Goal: Complete application form: Complete application form

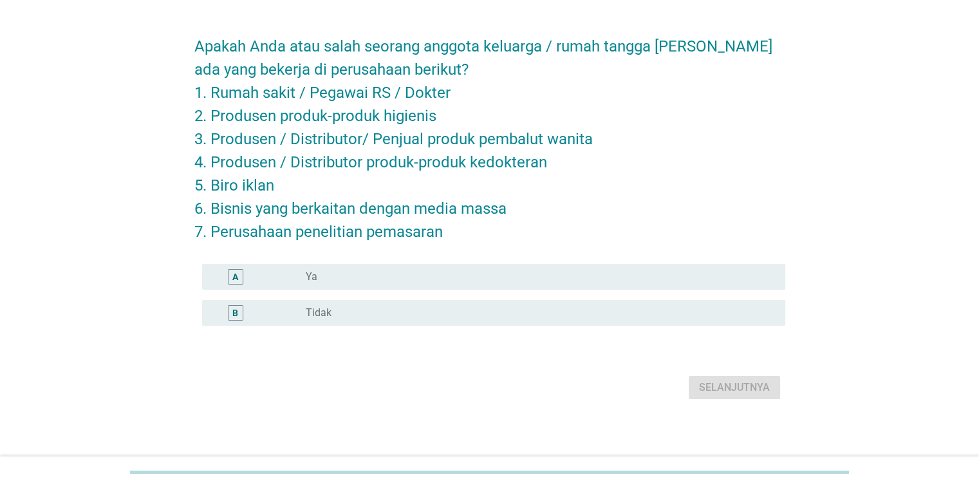
scroll to position [39, 0]
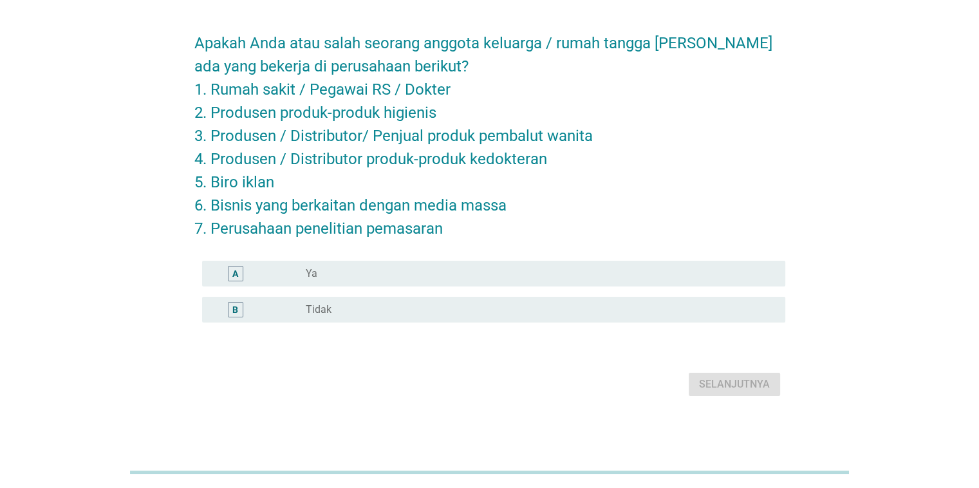
click at [497, 315] on div "radio_button_unchecked Tidak" at bounding box center [535, 309] width 458 height 13
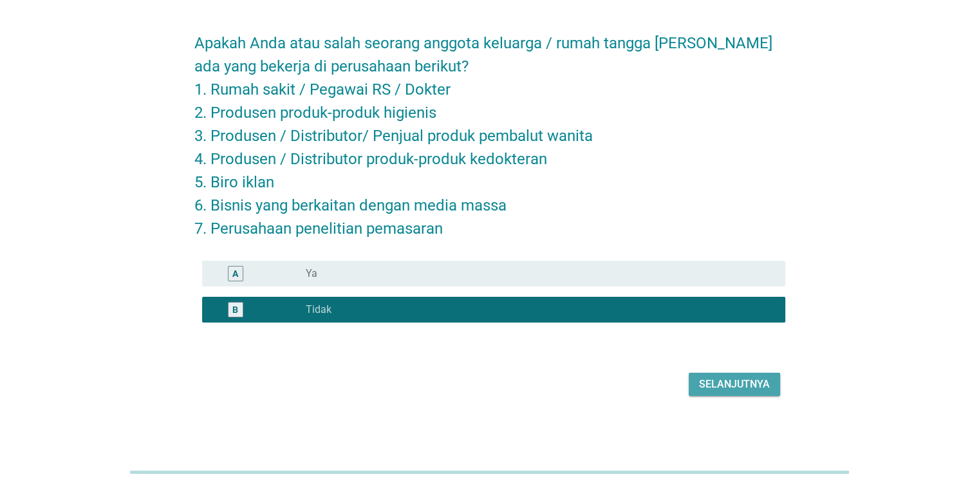
click at [703, 380] on div "Selanjutnya" at bounding box center [734, 383] width 71 height 15
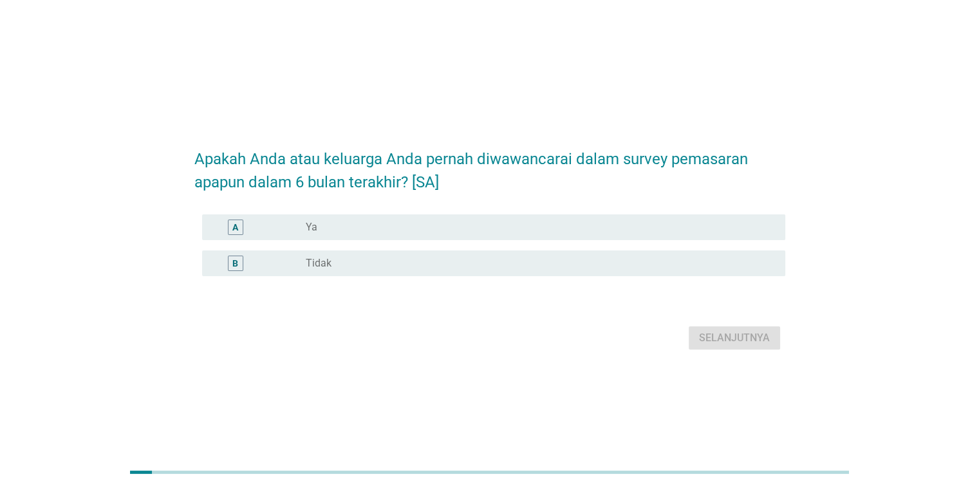
click at [494, 270] on div "radio_button_unchecked Tidak" at bounding box center [535, 263] width 458 height 13
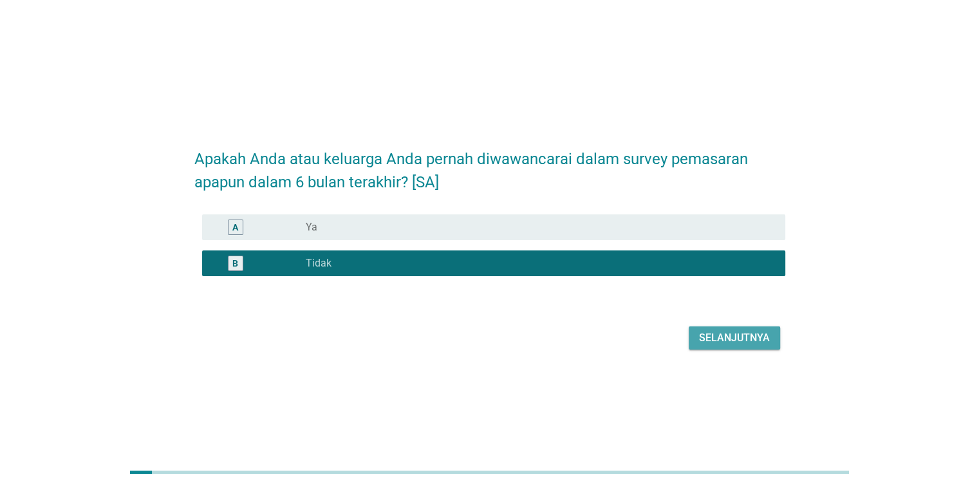
click at [736, 345] on div "Selanjutnya" at bounding box center [734, 337] width 71 height 15
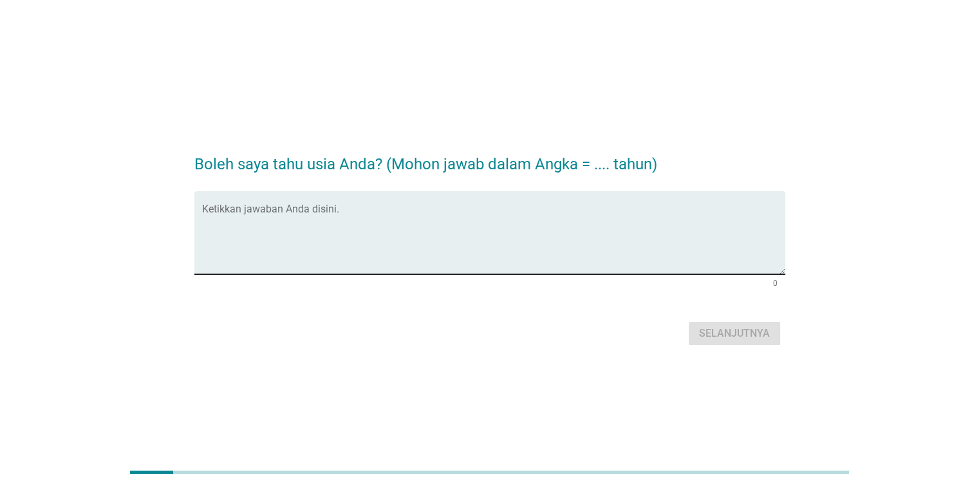
click at [608, 236] on textarea "Ketikkan jawaban Anda disini." at bounding box center [493, 241] width 583 height 68
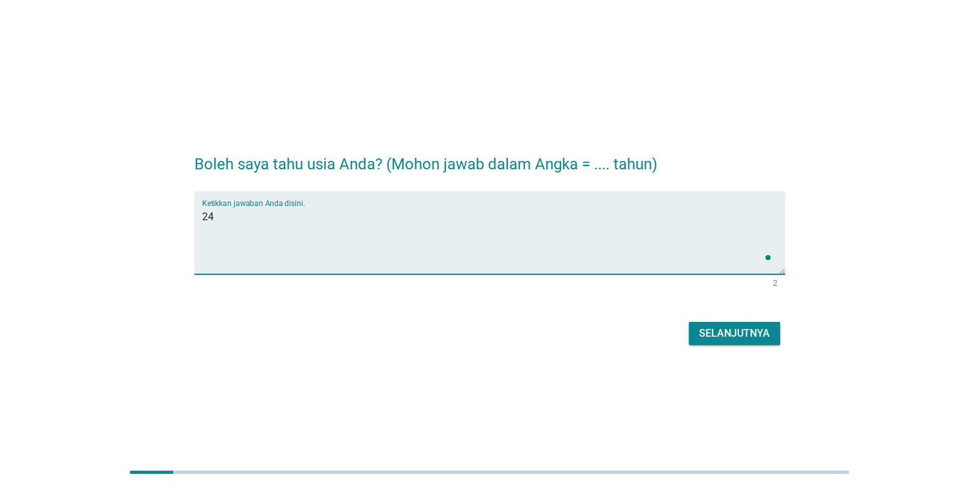
type textarea "24"
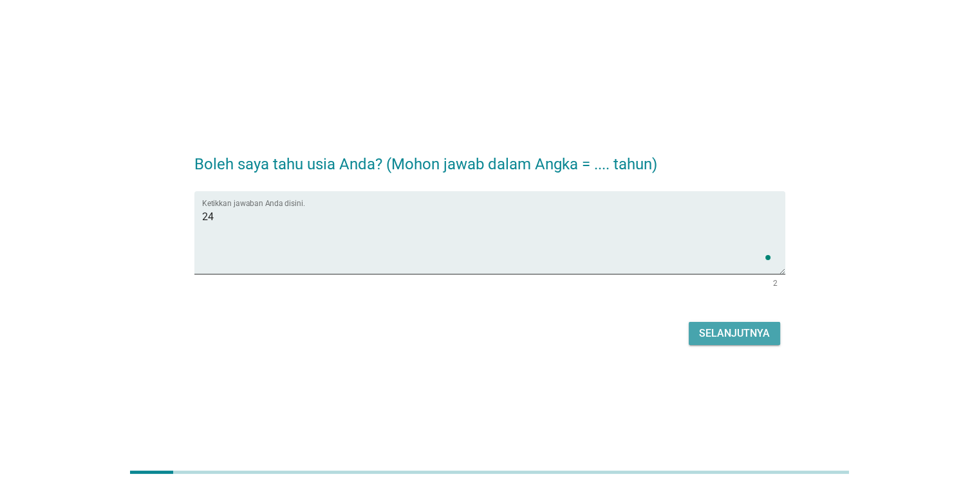
click at [718, 330] on div "Selanjutnya" at bounding box center [734, 333] width 71 height 15
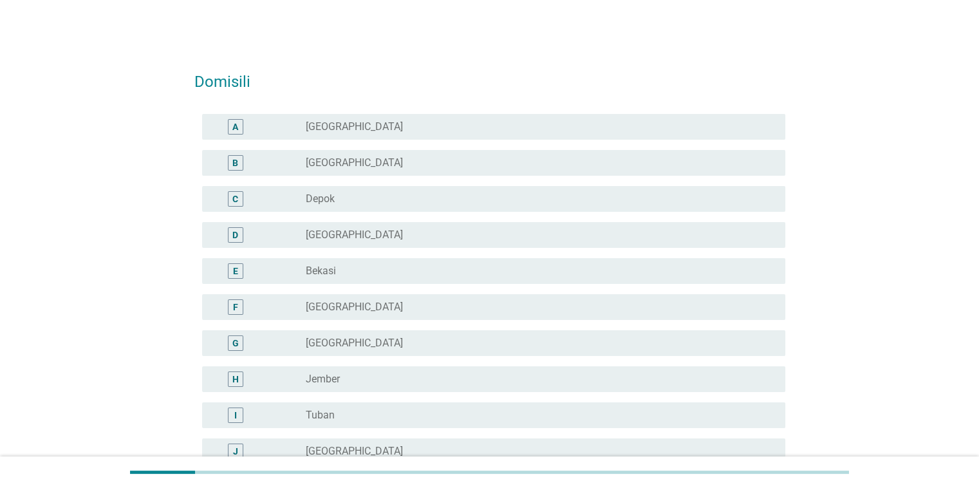
click at [378, 194] on div "radio_button_unchecked Depok" at bounding box center [535, 198] width 458 height 13
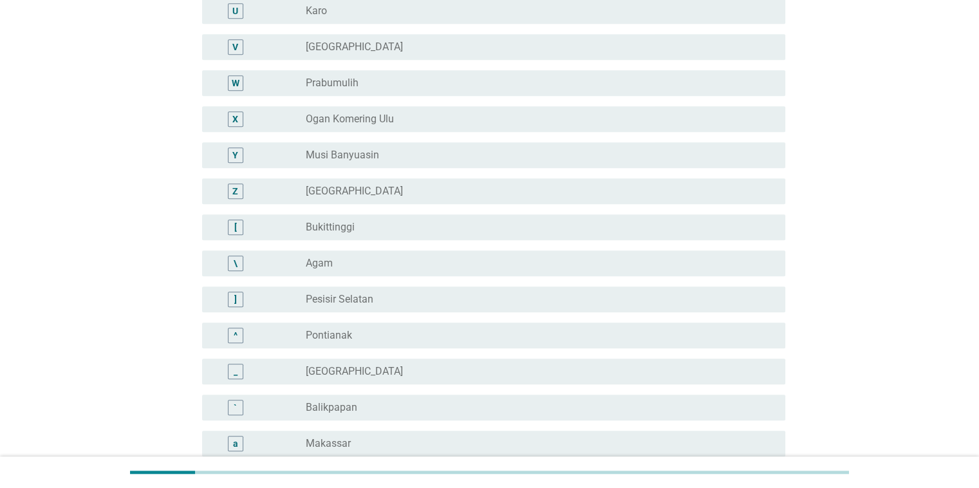
scroll to position [1115, 0]
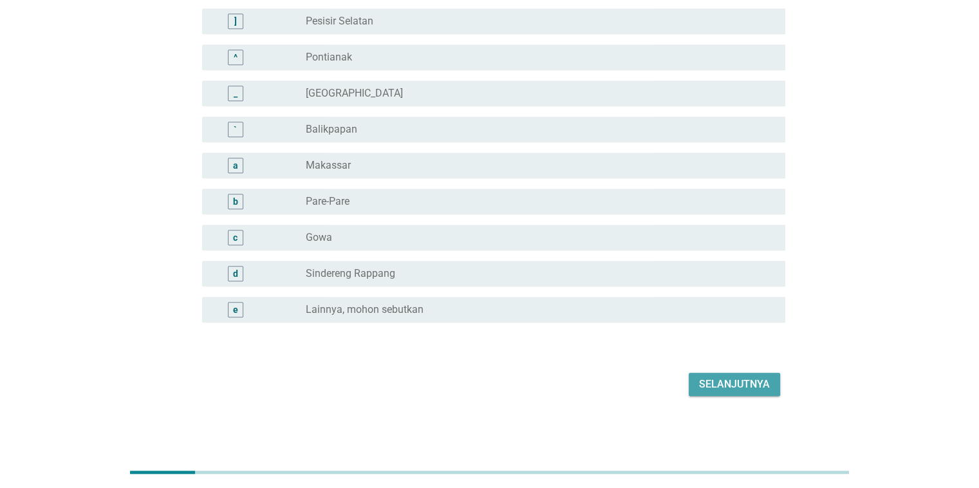
click at [718, 387] on div "Selanjutnya" at bounding box center [734, 383] width 71 height 15
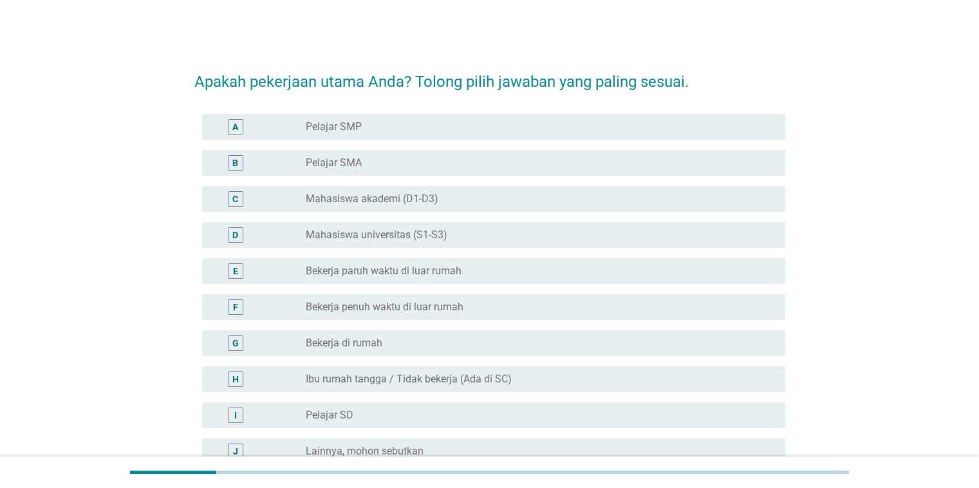
click at [375, 237] on label "Mahasiswa universitas (S1-S3)" at bounding box center [377, 234] width 142 height 13
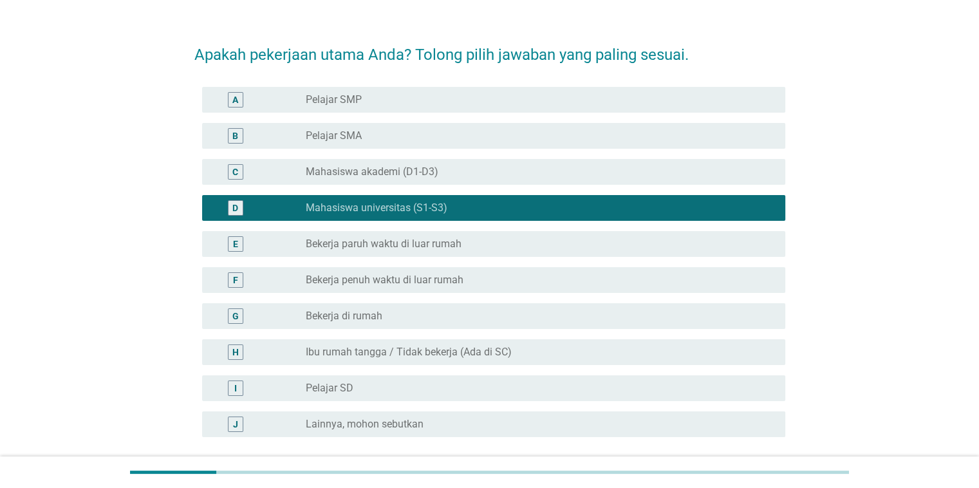
scroll to position [142, 0]
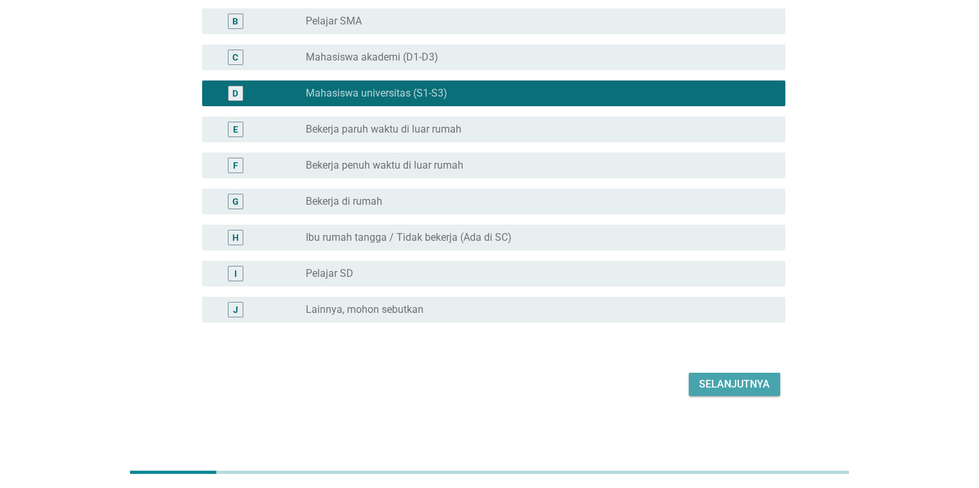
click at [718, 387] on div "Selanjutnya" at bounding box center [734, 383] width 71 height 15
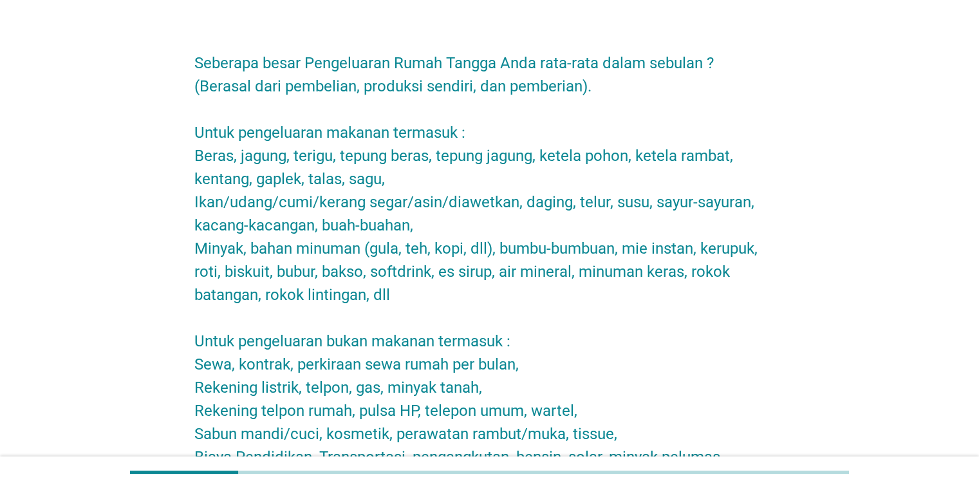
scroll to position [0, 0]
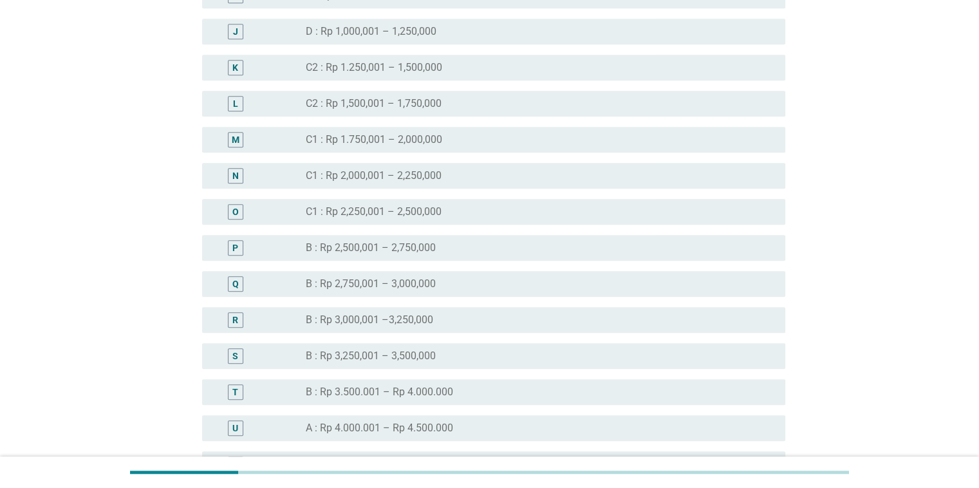
click at [447, 136] on div "radio_button_unchecked C1 : Rp 1.750,001 – 2,000,000" at bounding box center [535, 139] width 458 height 13
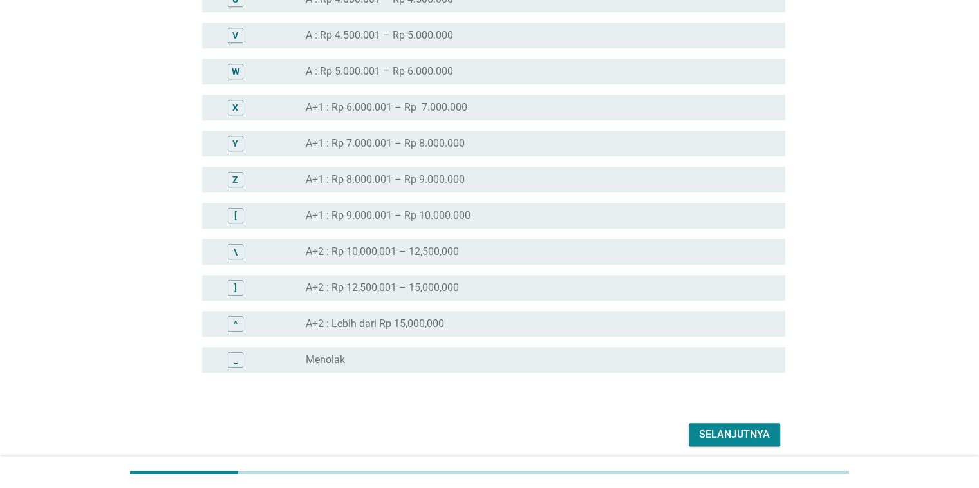
scroll to position [1315, 0]
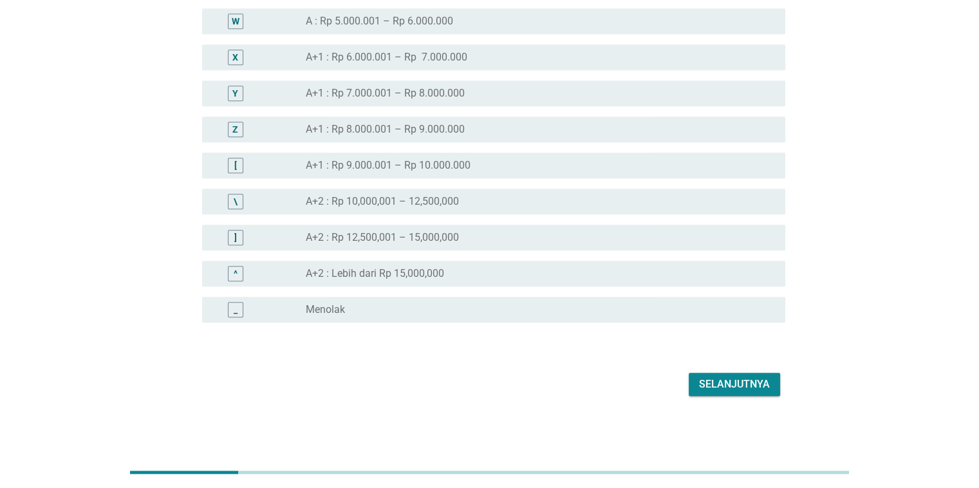
click at [758, 382] on div "Selanjutnya" at bounding box center [734, 383] width 71 height 15
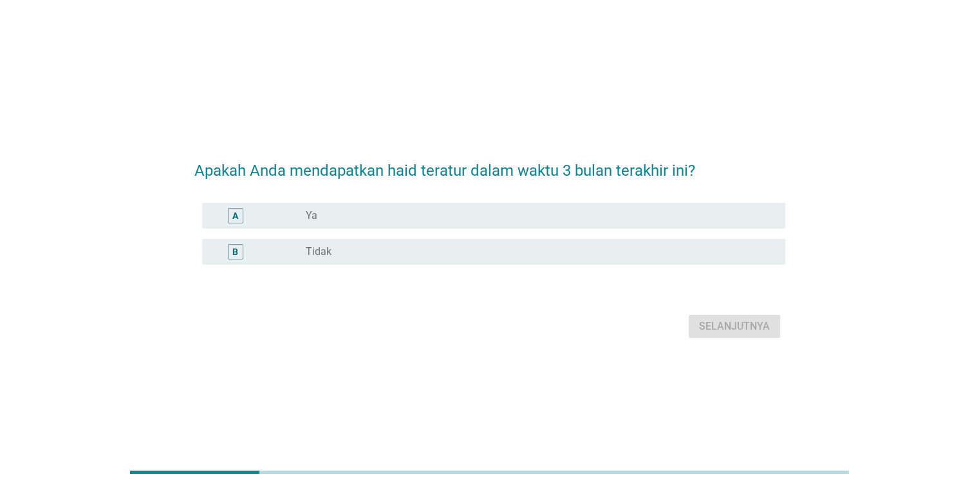
click at [492, 221] on div "radio_button_unchecked Ya" at bounding box center [535, 215] width 458 height 13
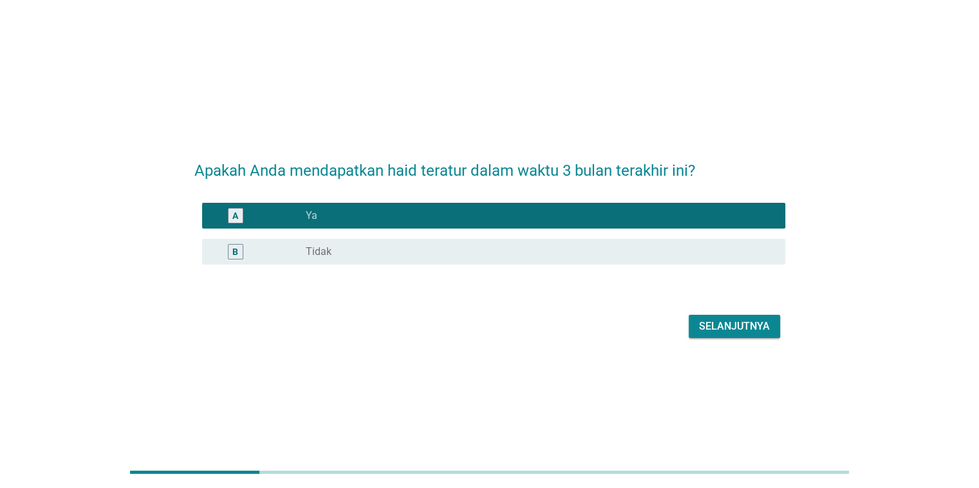
click at [719, 323] on div "Selanjutnya" at bounding box center [734, 326] width 71 height 15
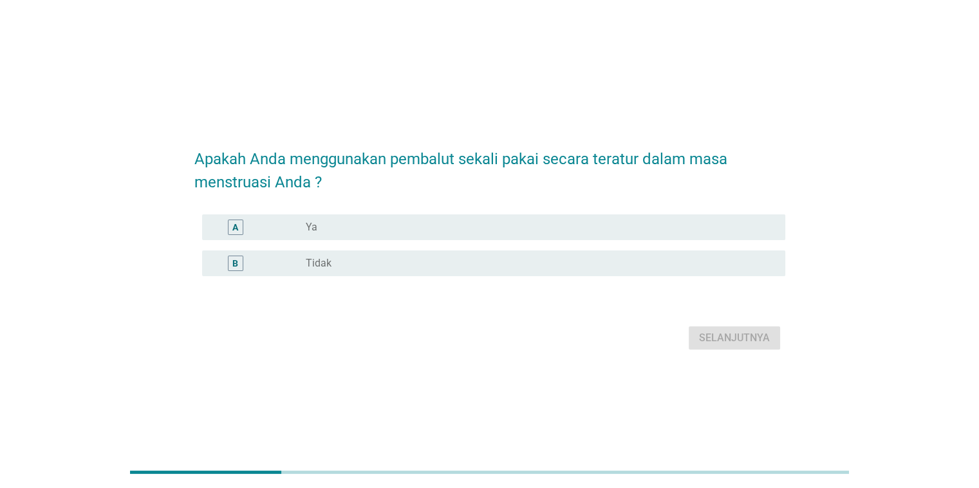
click at [393, 233] on div "radio_button_unchecked Ya" at bounding box center [535, 227] width 458 height 13
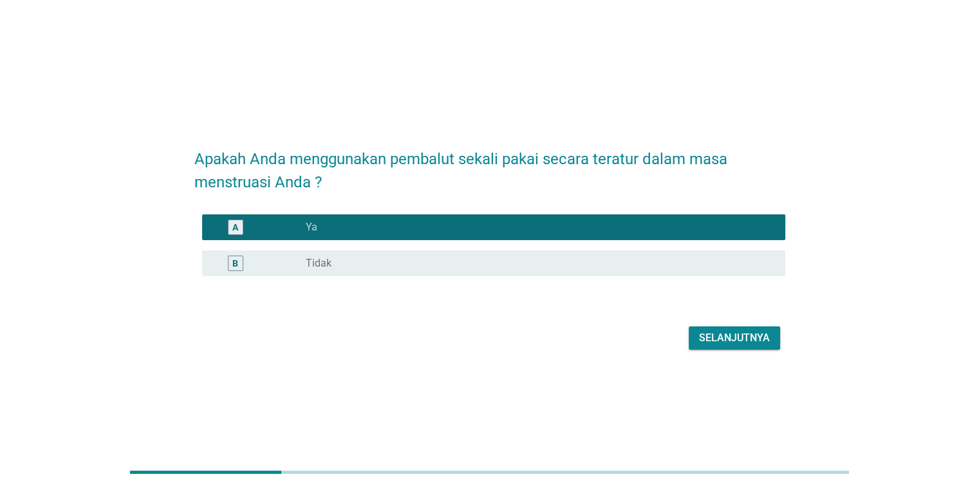
click at [754, 336] on div "Selanjutnya" at bounding box center [734, 337] width 71 height 15
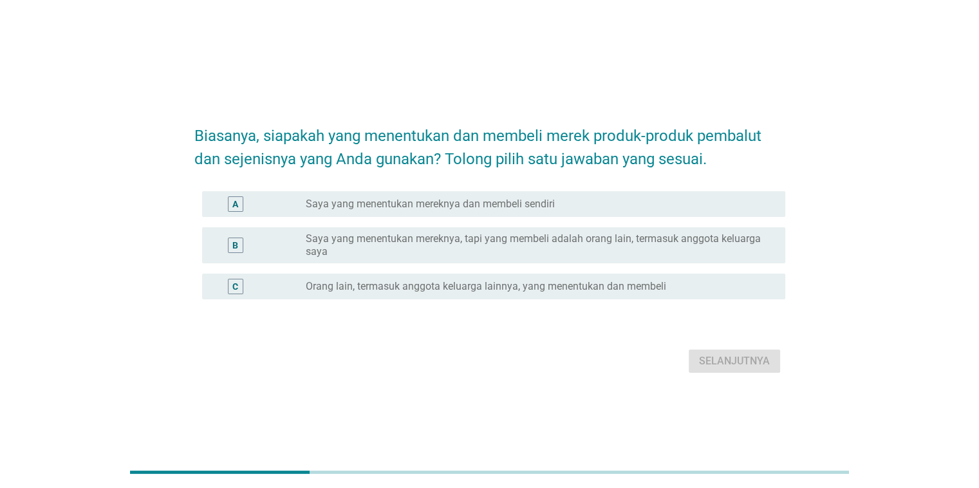
click at [494, 207] on label "Saya yang menentukan mereknya dan membeli sendiri" at bounding box center [430, 204] width 249 height 13
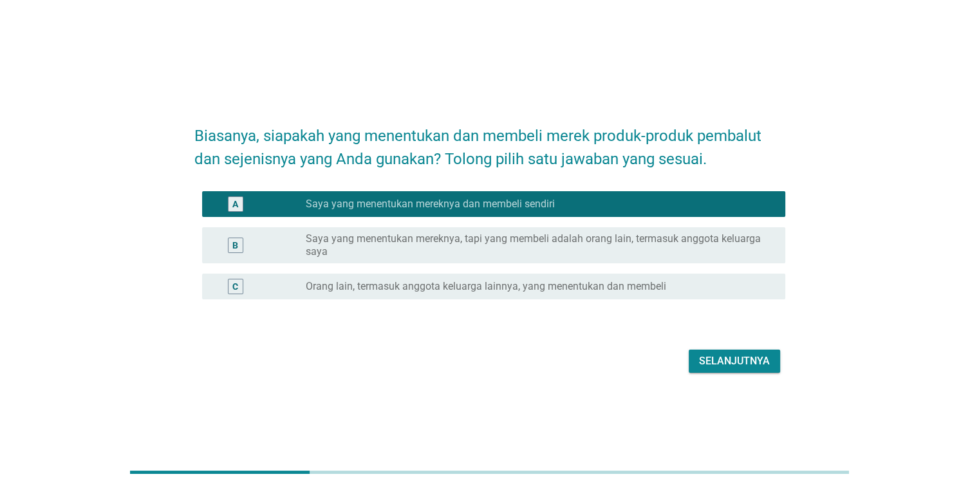
click at [676, 234] on label "Saya yang menentukan mereknya, tapi yang membeli adalah orang lain, termasuk an…" at bounding box center [535, 245] width 458 height 26
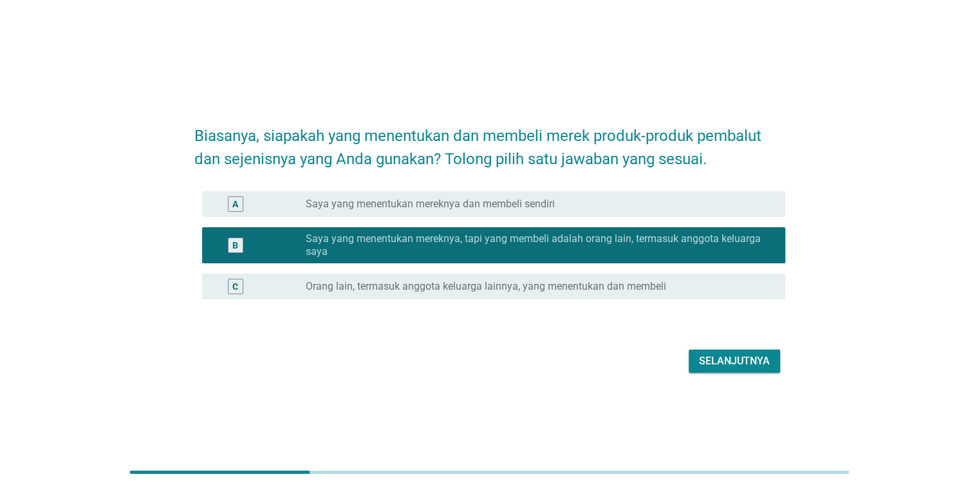
click at [729, 350] on button "Selanjutnya" at bounding box center [734, 360] width 91 height 23
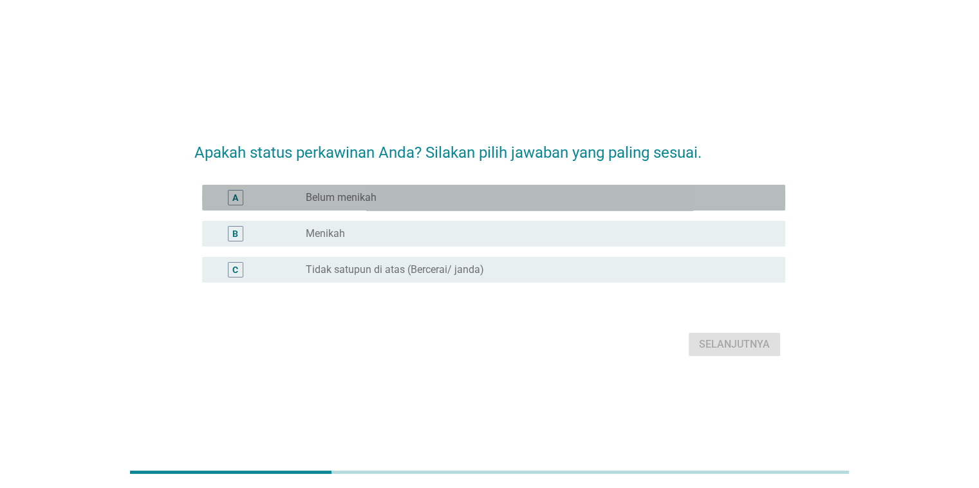
click at [439, 201] on div "radio_button_unchecked Belum menikah" at bounding box center [535, 197] width 458 height 13
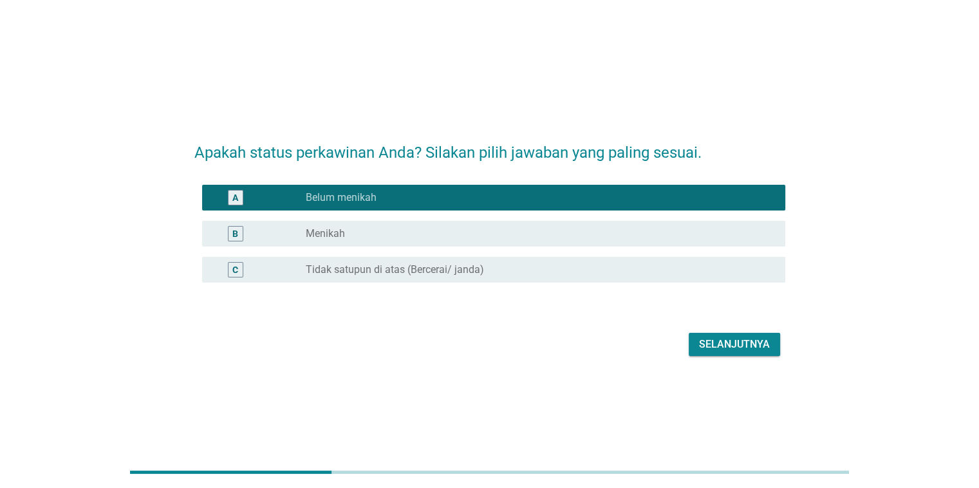
click at [707, 341] on div "Selanjutnya" at bounding box center [734, 344] width 71 height 15
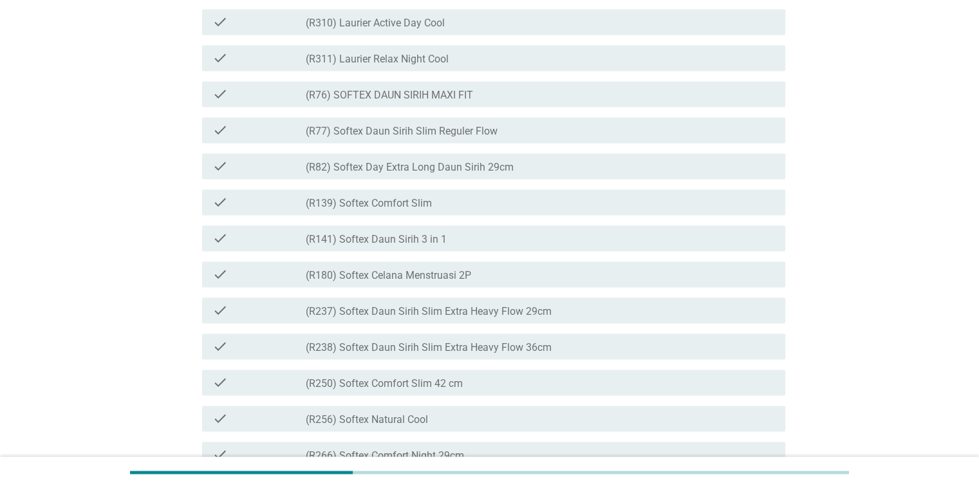
scroll to position [1931, 0]
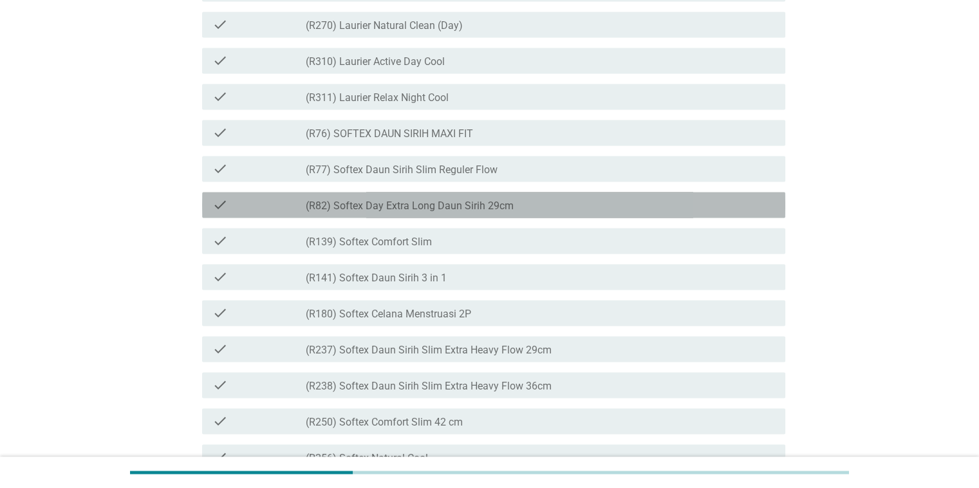
click at [477, 212] on label "(R82) Softex Day Extra Long Daun Sirih 29cm" at bounding box center [410, 206] width 208 height 13
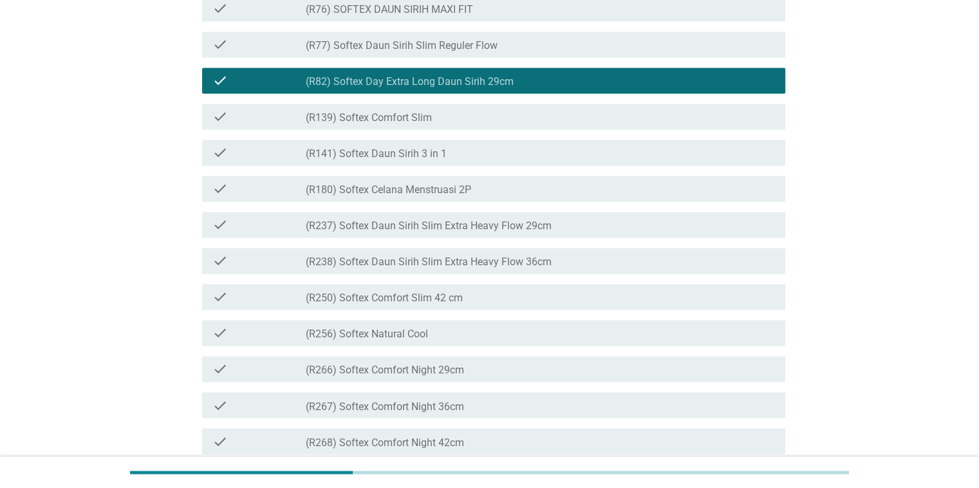
scroll to position [2059, 0]
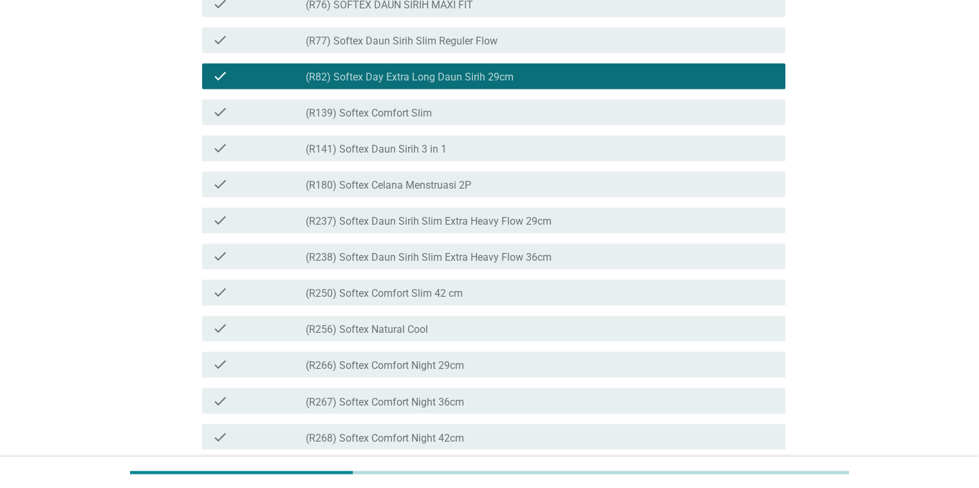
click at [514, 84] on label "(R82) Softex Day Extra Long Daun Sirih 29cm" at bounding box center [410, 77] width 208 height 13
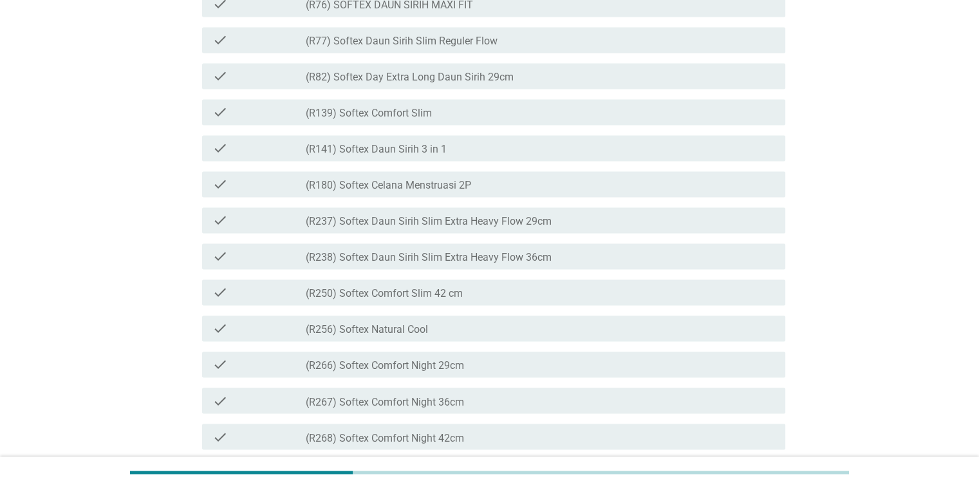
click at [509, 264] on label "(R238) Softex Daun Sirih Slim Extra Heavy Flow 36cm" at bounding box center [429, 257] width 246 height 13
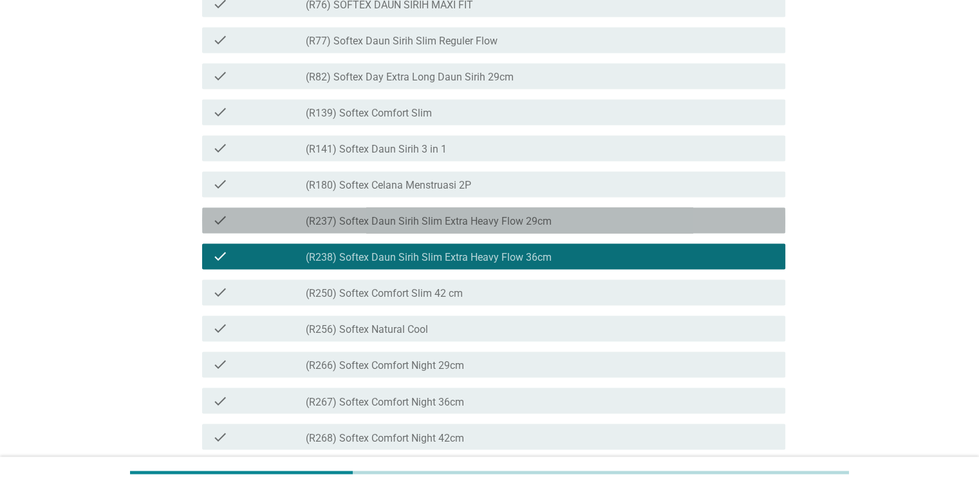
click at [514, 233] on div "check check_box_outline_blank (R237) Softex Daun Sirih Slim Extra Heavy Flow 29…" at bounding box center [493, 220] width 583 height 26
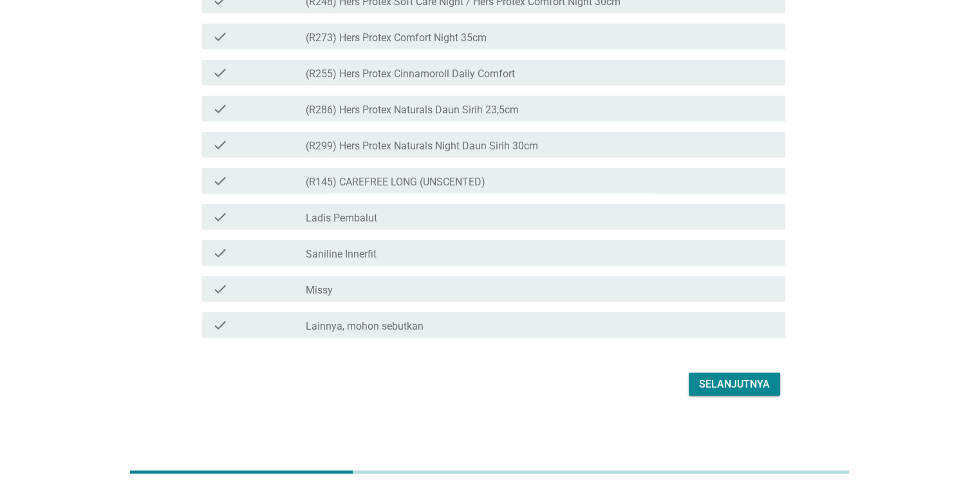
scroll to position [3154, 0]
click at [713, 384] on div "Selanjutnya" at bounding box center [734, 383] width 71 height 15
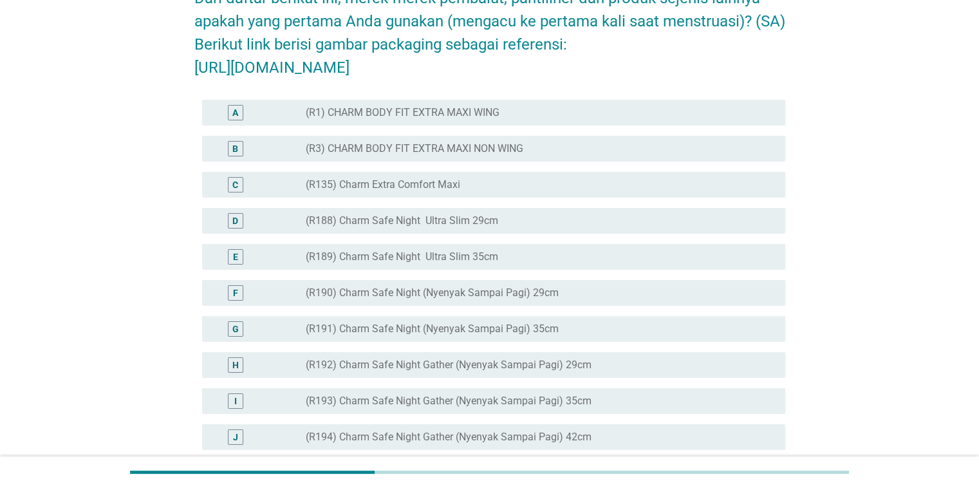
scroll to position [64, 0]
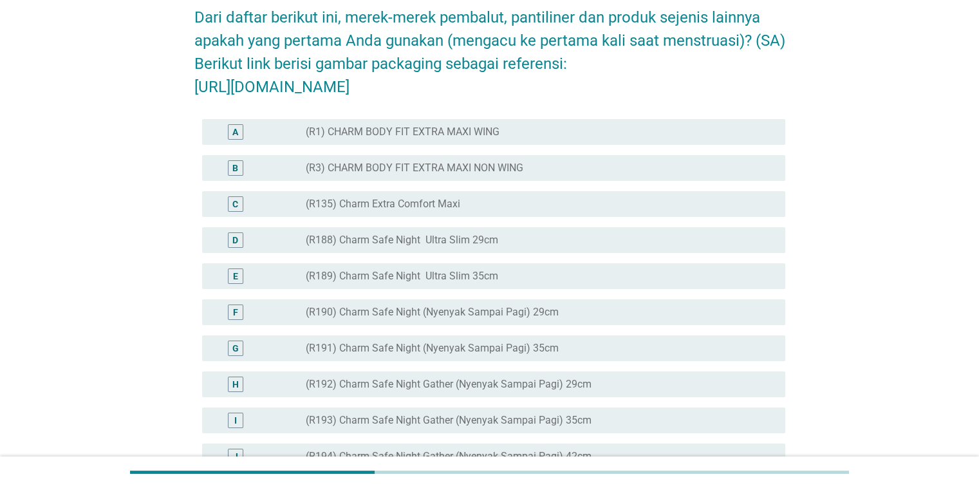
click at [483, 138] on label "(R1) CHARM BODY FIT EXTRA MAXI WING" at bounding box center [403, 131] width 194 height 13
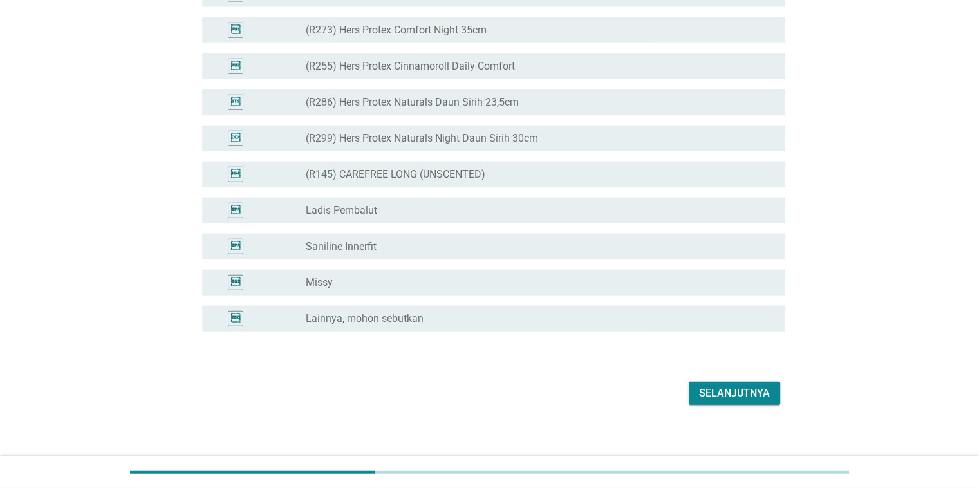
scroll to position [3128, 0]
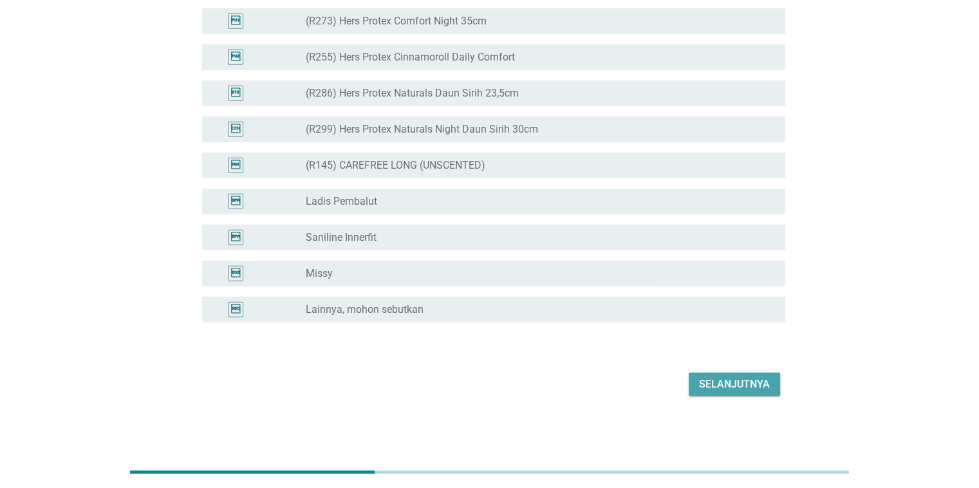
click at [738, 387] on div "Selanjutnya" at bounding box center [734, 383] width 71 height 15
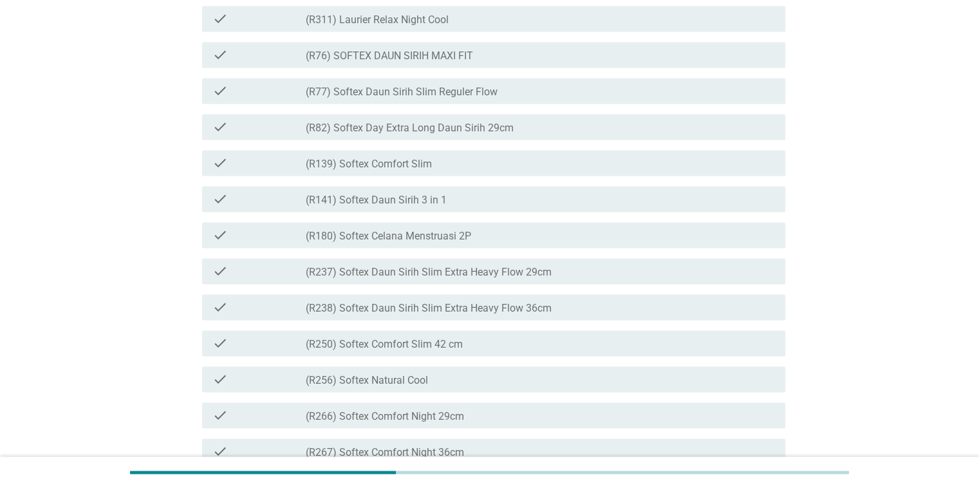
scroll to position [1995, 0]
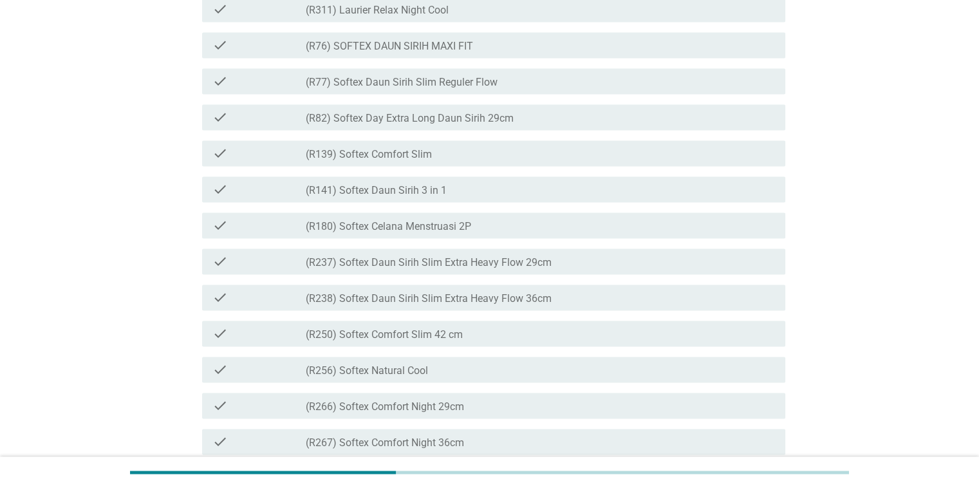
click at [489, 269] on label "(R237) Softex Daun Sirih Slim Extra Heavy Flow 29cm" at bounding box center [429, 262] width 246 height 13
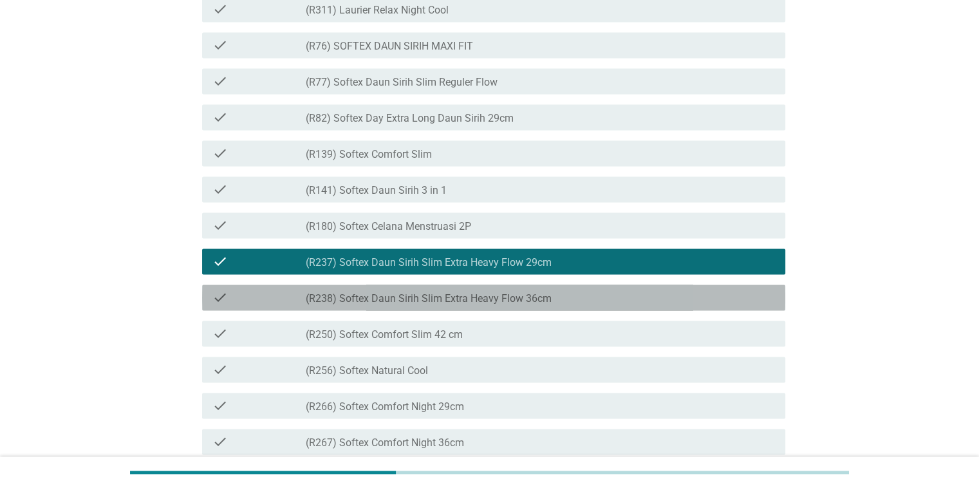
drag, startPoint x: 494, startPoint y: 339, endPoint x: 529, endPoint y: 392, distance: 63.7
click at [494, 305] on label "(R238) Softex Daun Sirih Slim Extra Heavy Flow 36cm" at bounding box center [429, 298] width 246 height 13
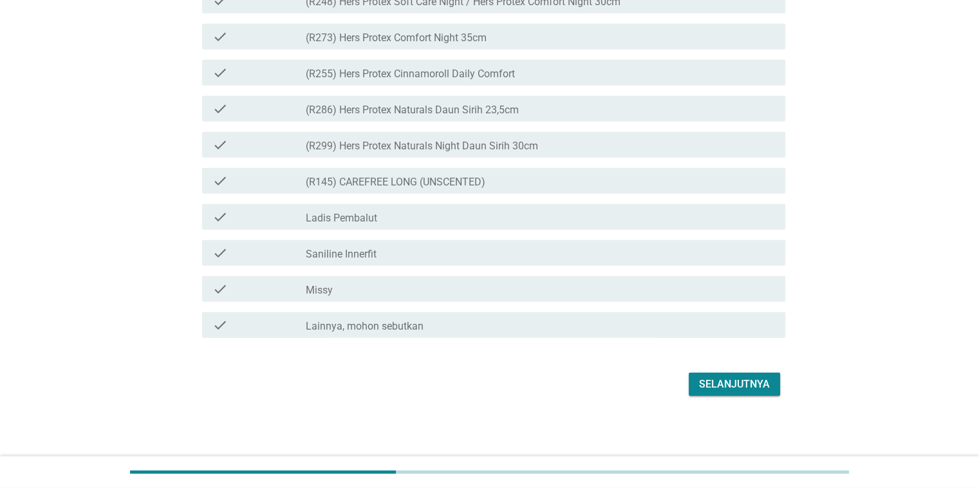
scroll to position [3130, 0]
click at [720, 384] on div "Selanjutnya" at bounding box center [734, 383] width 71 height 15
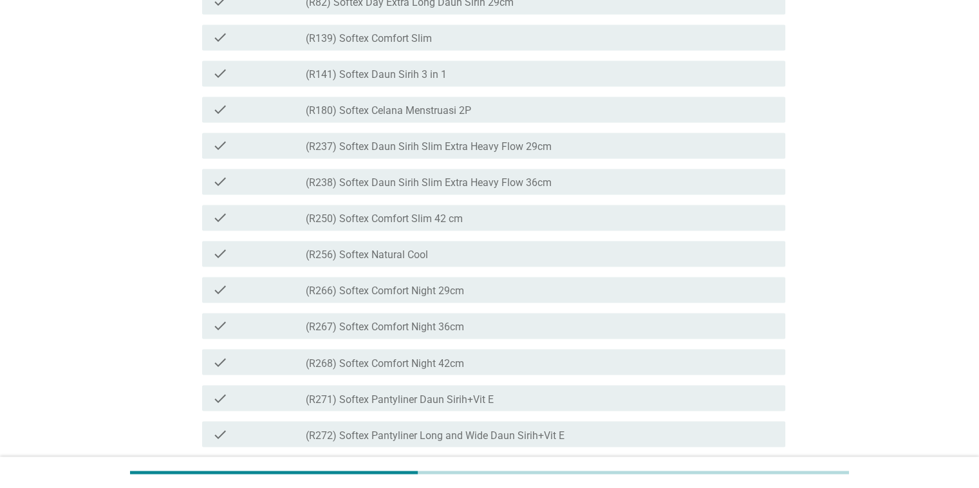
scroll to position [2124, 0]
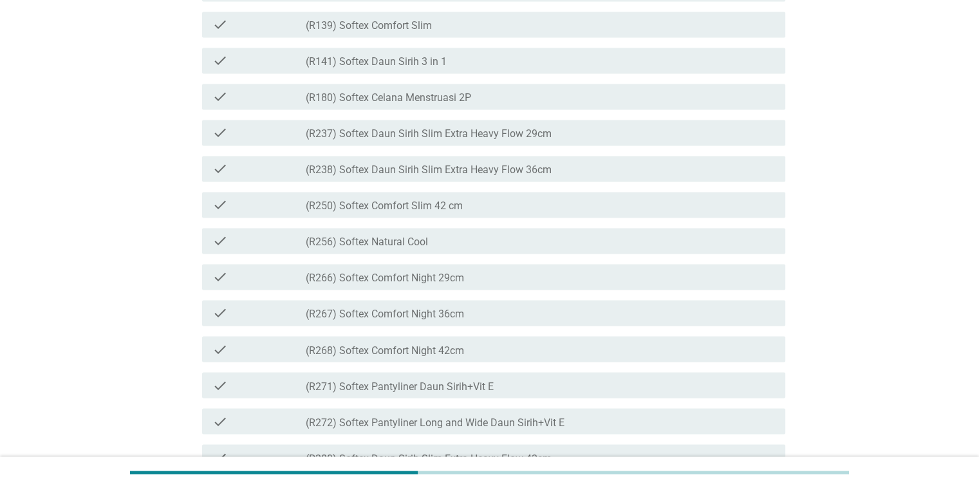
click at [486, 145] on div "check check_box_outline_blank (R237) Softex Daun Sirih Slim Extra Heavy Flow 29…" at bounding box center [493, 133] width 583 height 26
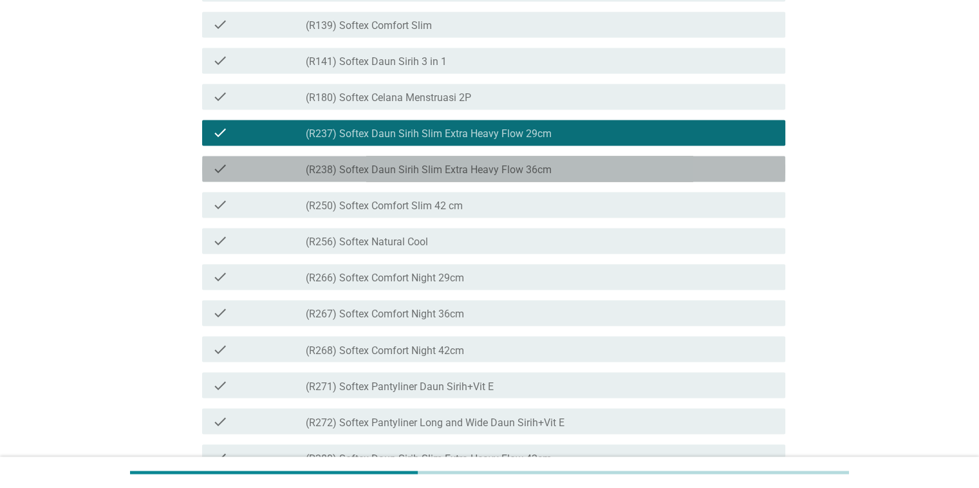
click at [486, 176] on label "(R238) Softex Daun Sirih Slim Extra Heavy Flow 36cm" at bounding box center [429, 169] width 246 height 13
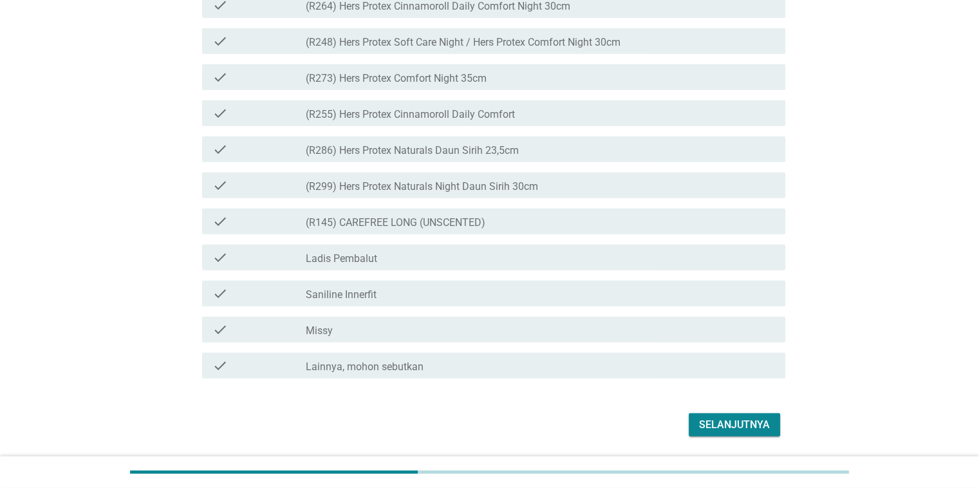
scroll to position [3130, 0]
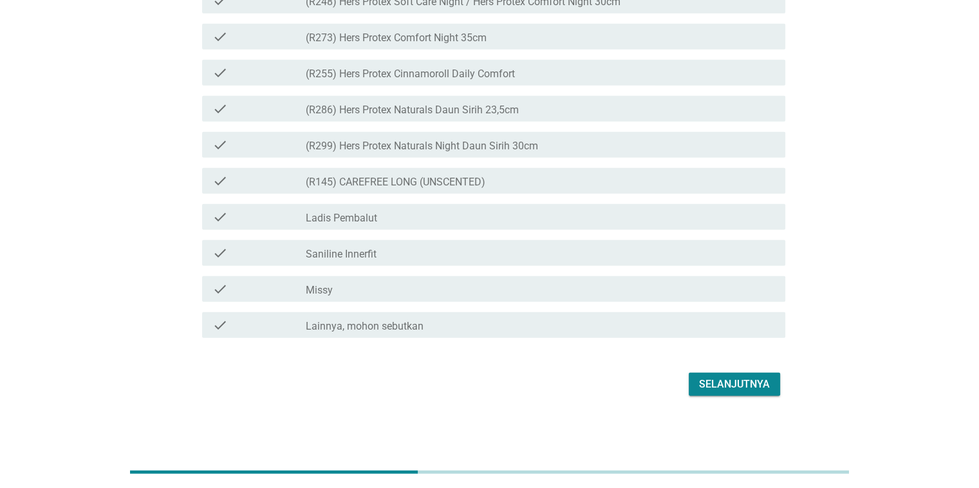
click at [711, 380] on div "Selanjutnya" at bounding box center [734, 383] width 71 height 15
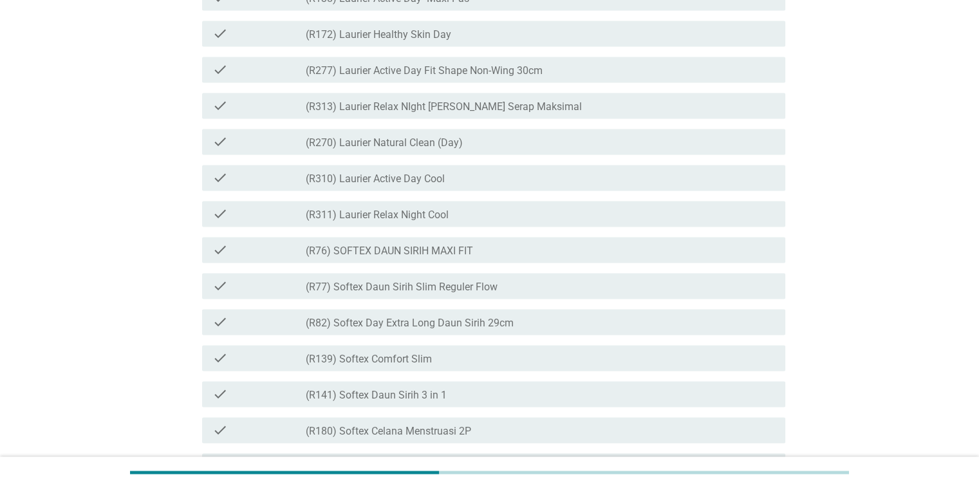
scroll to position [2059, 0]
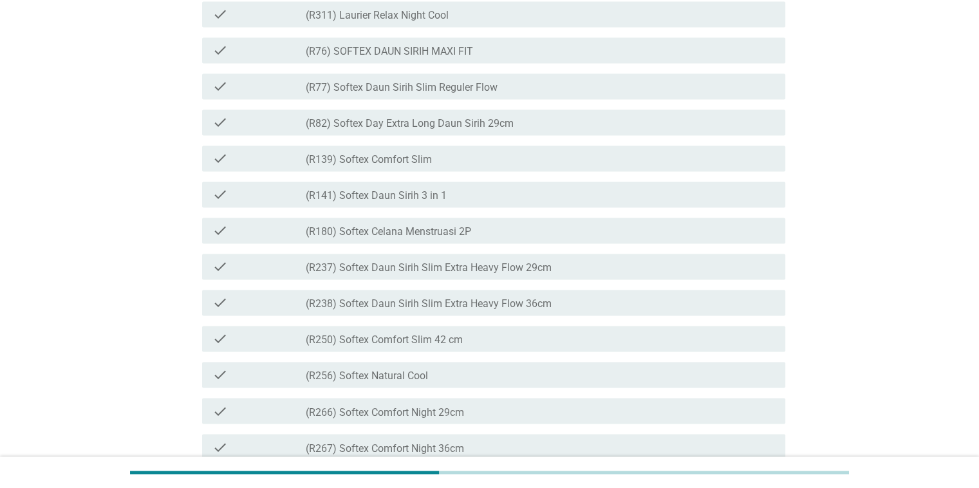
click at [485, 274] on label "(R237) Softex Daun Sirih Slim Extra Heavy Flow 29cm" at bounding box center [429, 267] width 246 height 13
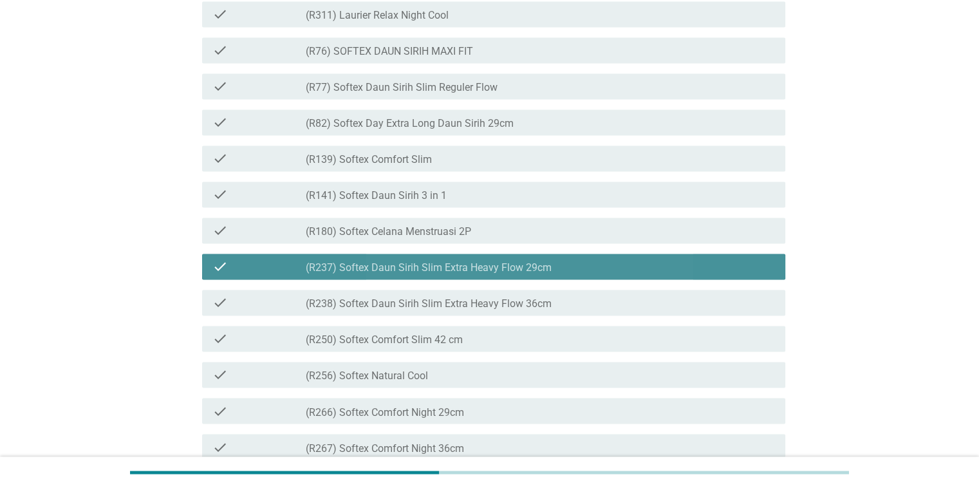
click at [495, 310] on label "(R238) Softex Daun Sirih Slim Extra Heavy Flow 36cm" at bounding box center [429, 303] width 246 height 13
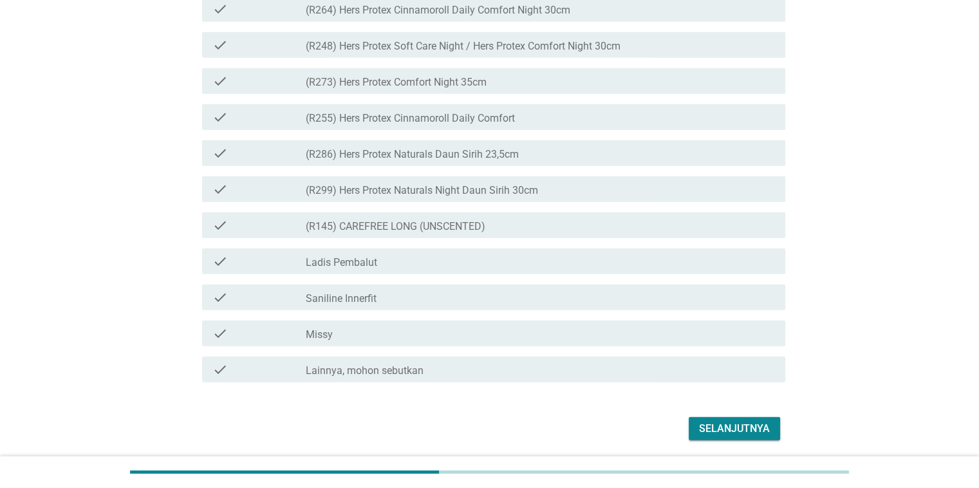
scroll to position [3200, 0]
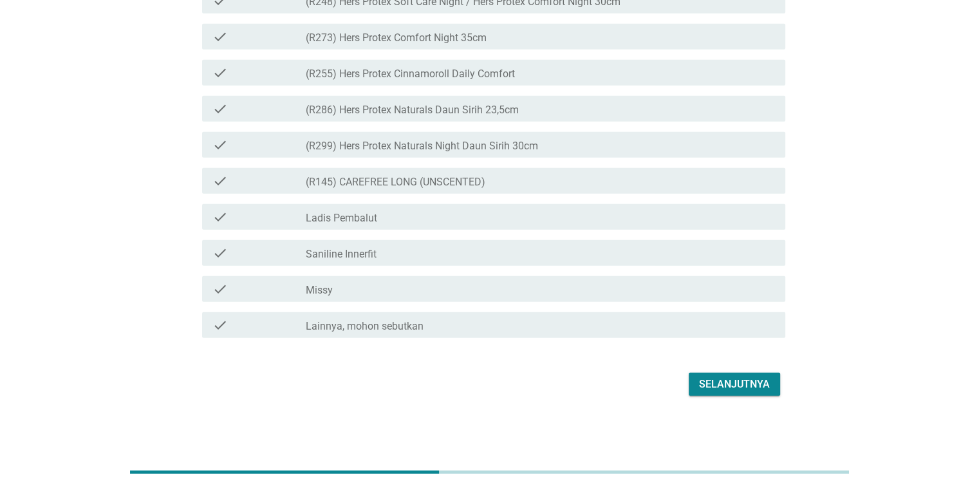
click at [743, 377] on div "Selanjutnya" at bounding box center [734, 383] width 71 height 15
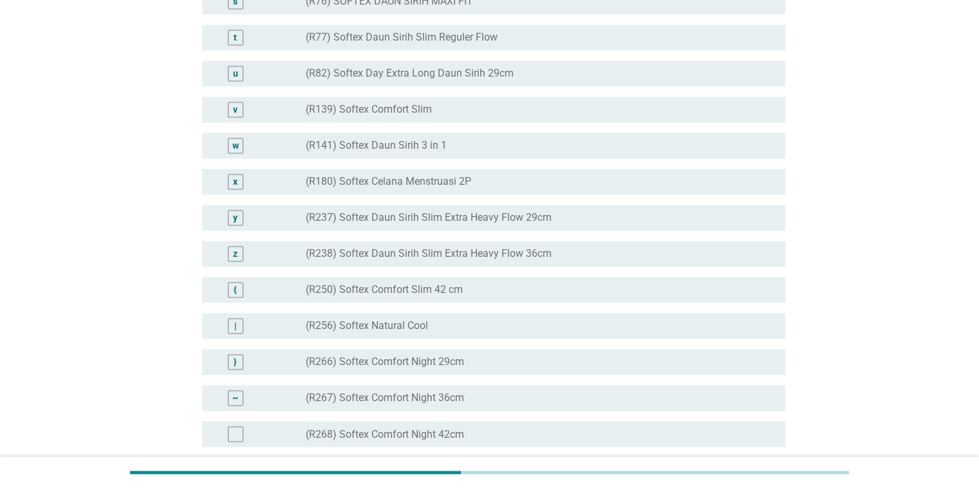
scroll to position [2059, 0]
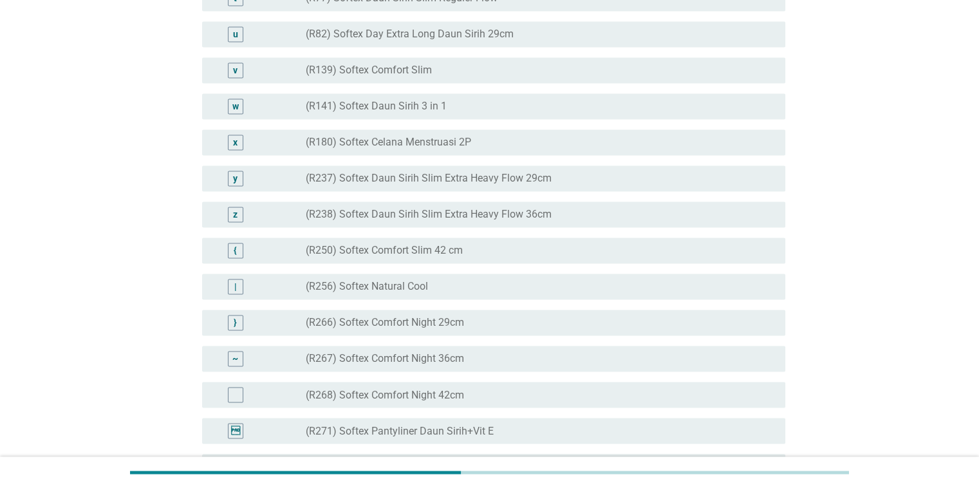
click at [504, 185] on label "(R237) Softex Daun Sirih Slim Extra Heavy Flow 29cm" at bounding box center [429, 178] width 246 height 13
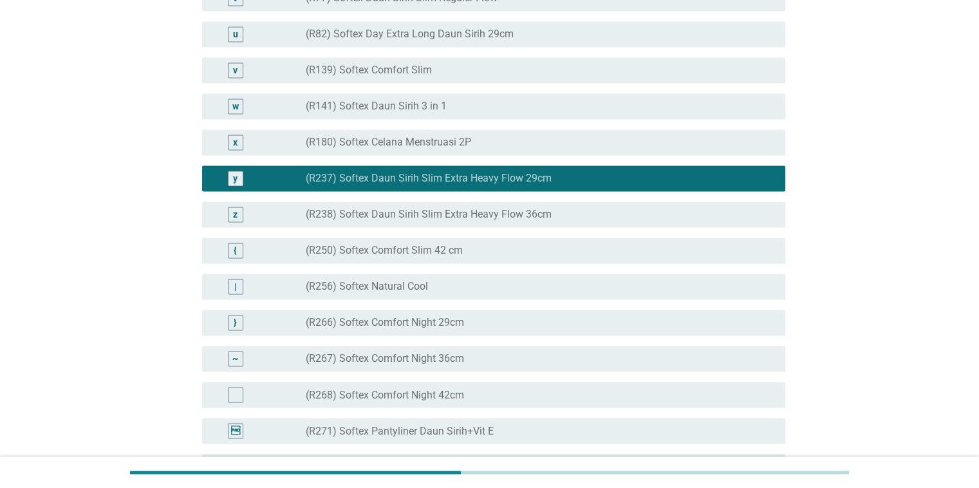
click at [506, 221] on label "(R238) Softex Daun Sirih Slim Extra Heavy Flow 36cm" at bounding box center [429, 214] width 246 height 13
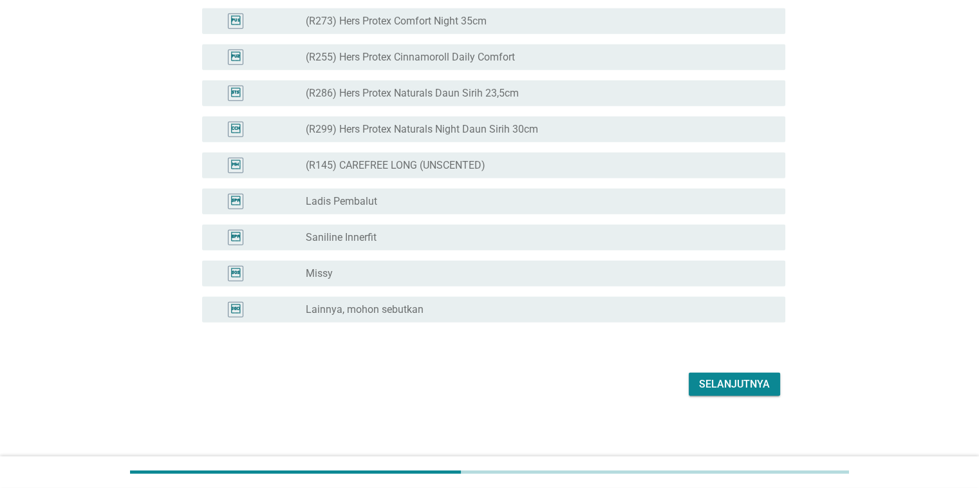
scroll to position [3128, 0]
click at [750, 392] on button "Selanjutnya" at bounding box center [734, 384] width 91 height 23
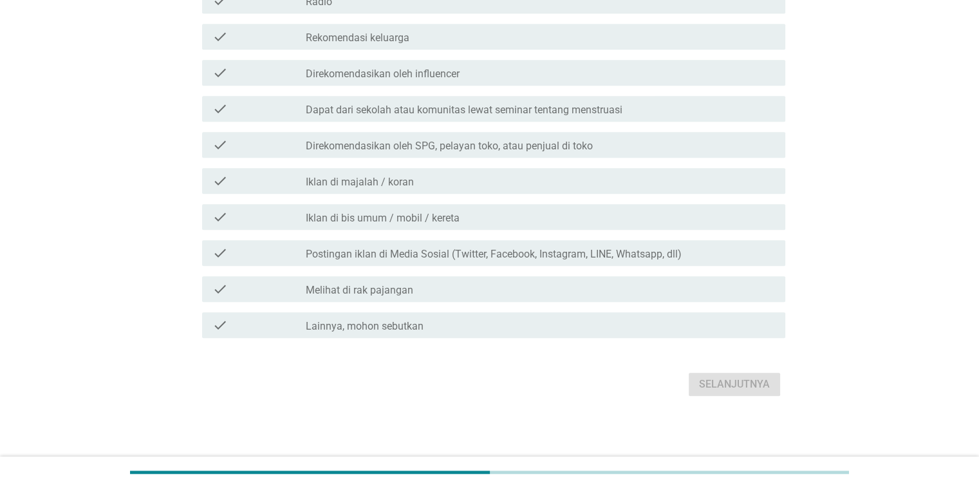
scroll to position [0, 0]
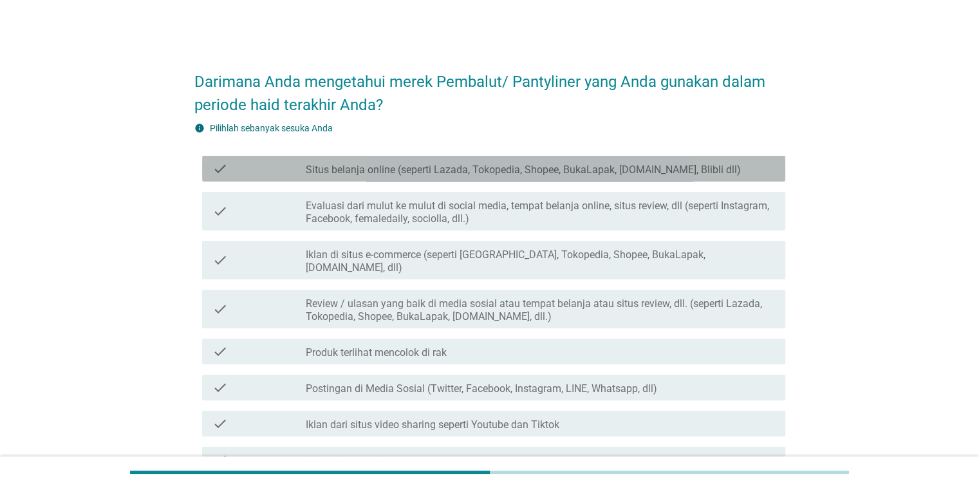
click at [450, 164] on label "Situs belanja online (seperti Lazada, Tokopedia, Shopee, BukaLapak, [DOMAIN_NAM…" at bounding box center [523, 169] width 435 height 13
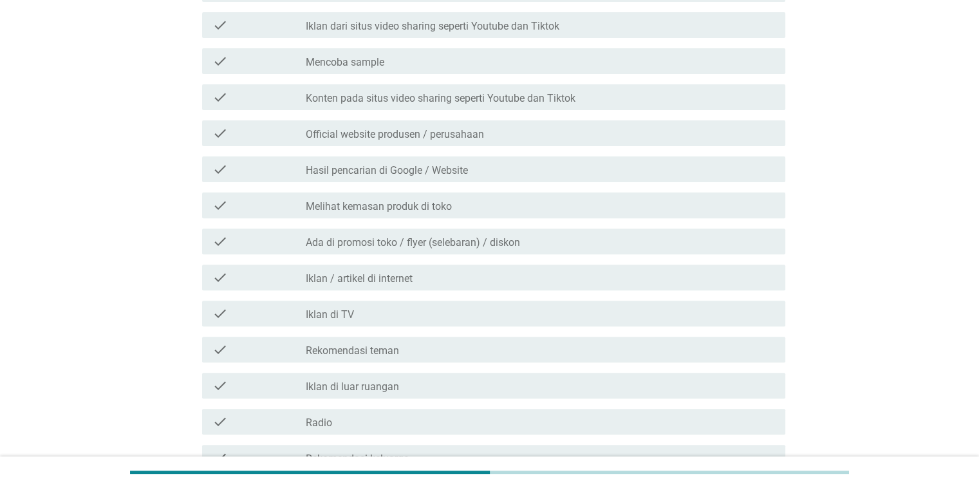
scroll to position [451, 0]
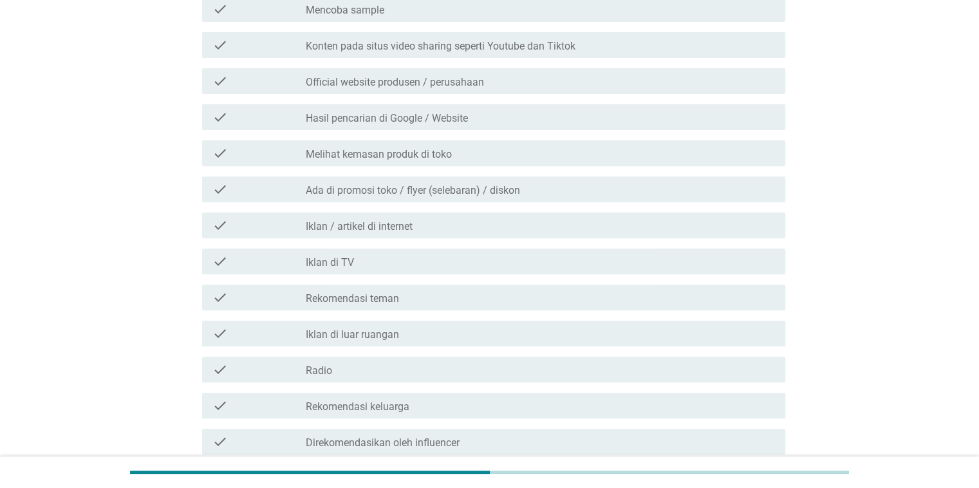
click at [481, 145] on div "check_box_outline_blank Melihat kemasan produk di toko" at bounding box center [540, 152] width 469 height 15
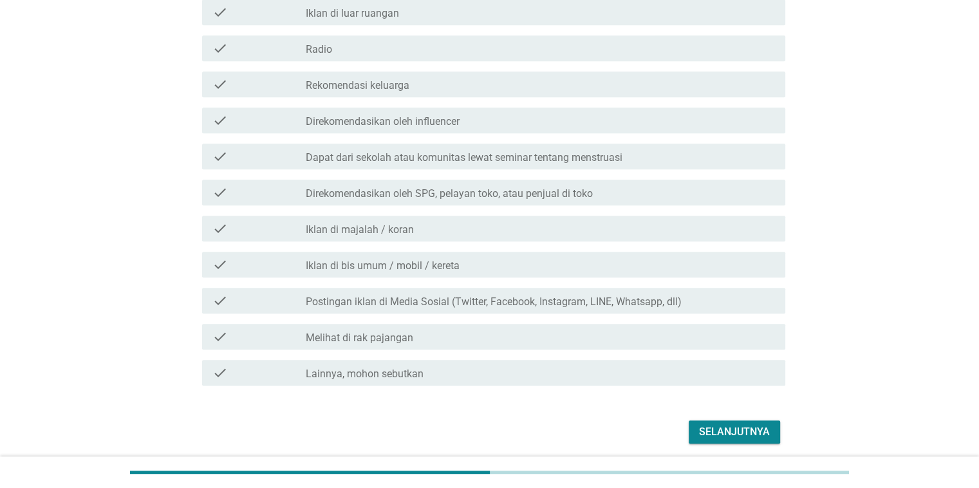
scroll to position [772, 0]
click at [721, 423] on div "Selanjutnya" at bounding box center [734, 430] width 71 height 15
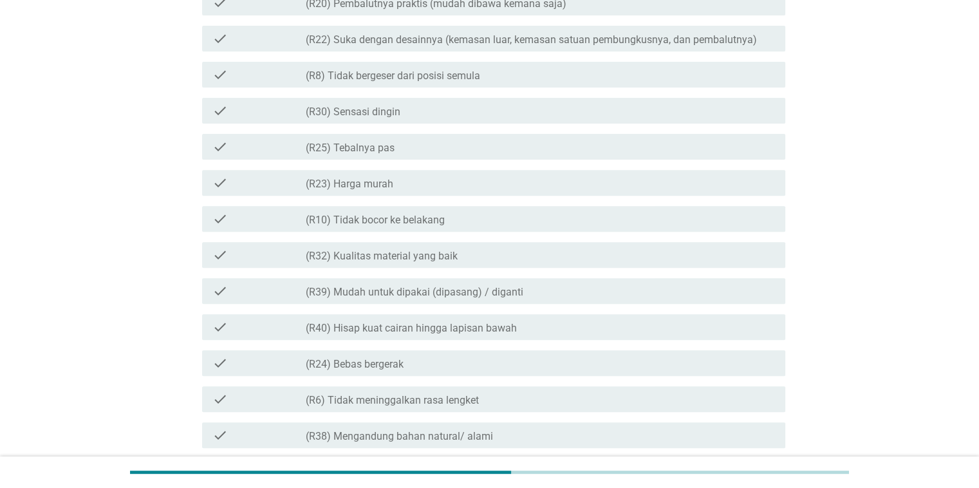
scroll to position [451, 0]
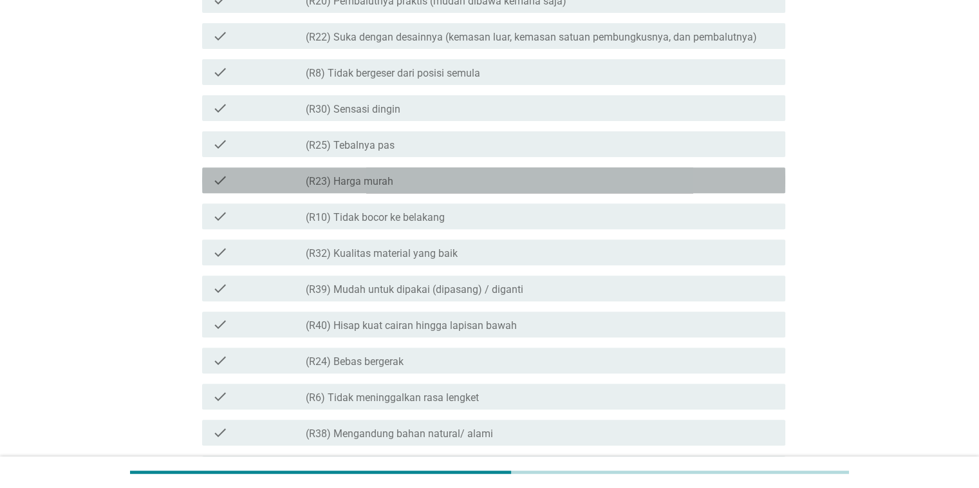
click at [474, 182] on div "check_box_outline_blank (R23) Harga murah" at bounding box center [540, 179] width 469 height 15
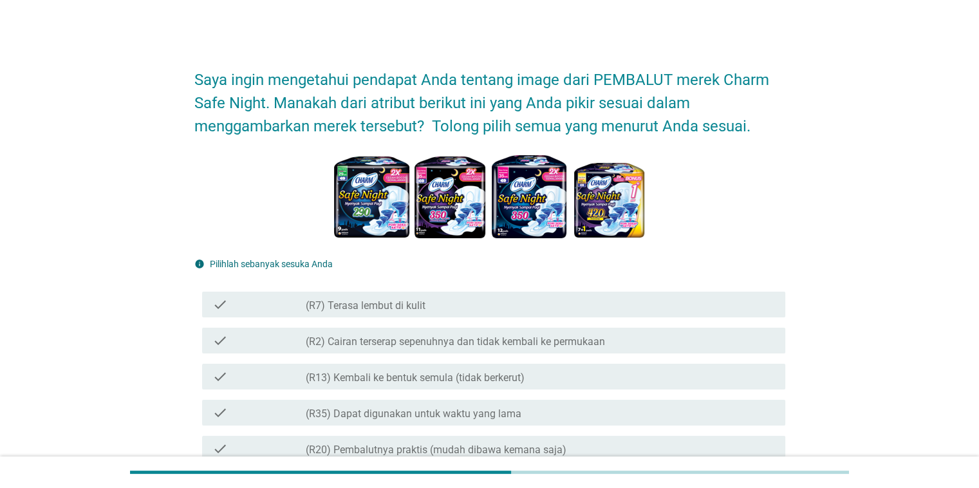
scroll to position [0, 0]
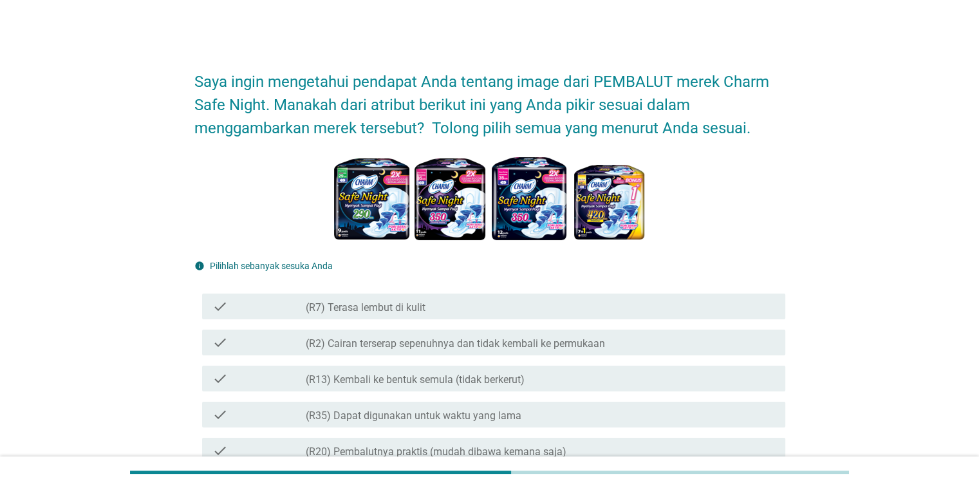
click at [445, 305] on div "check_box_outline_blank (R7) Terasa lembut di kulit" at bounding box center [540, 306] width 469 height 15
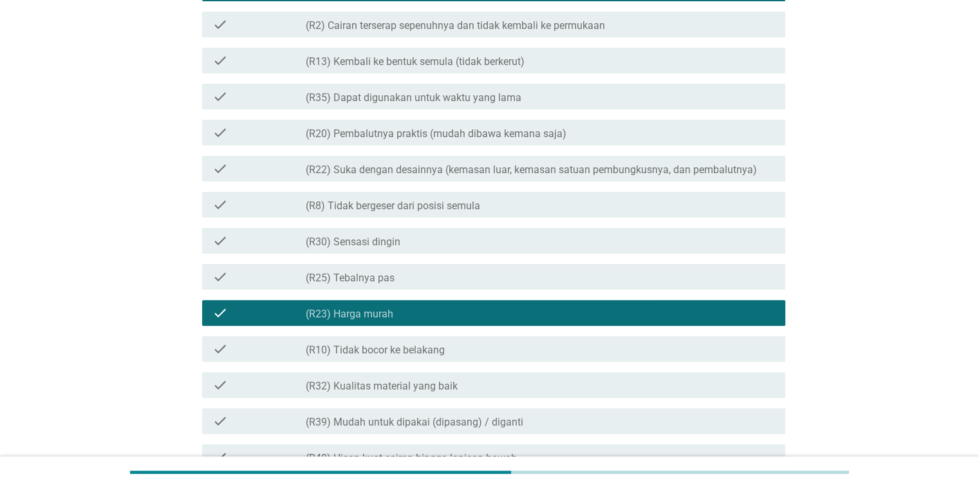
scroll to position [322, 0]
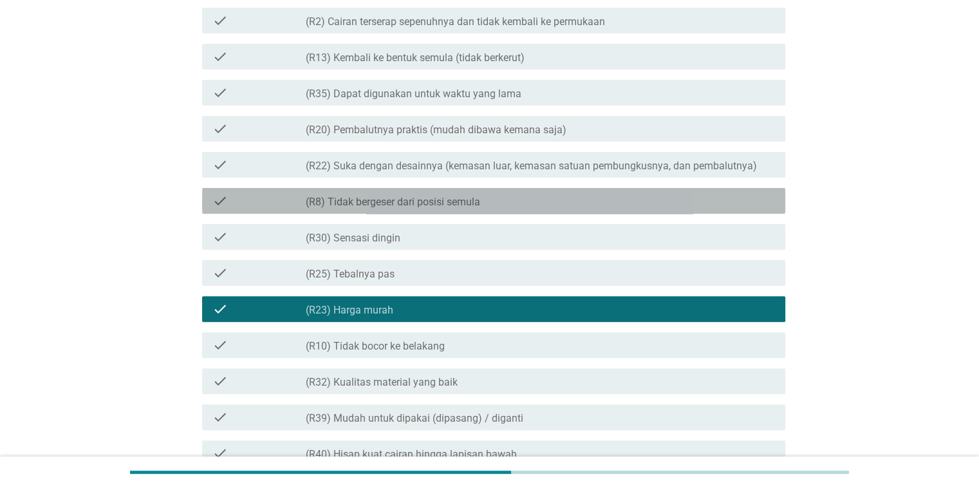
click at [461, 202] on label "(R8) Tidak bergeser dari posisi semula" at bounding box center [393, 202] width 174 height 13
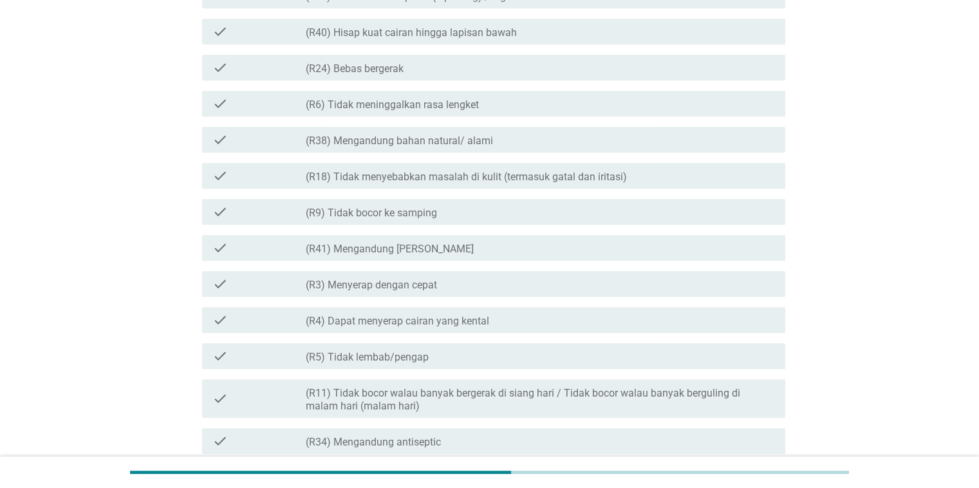
scroll to position [837, 0]
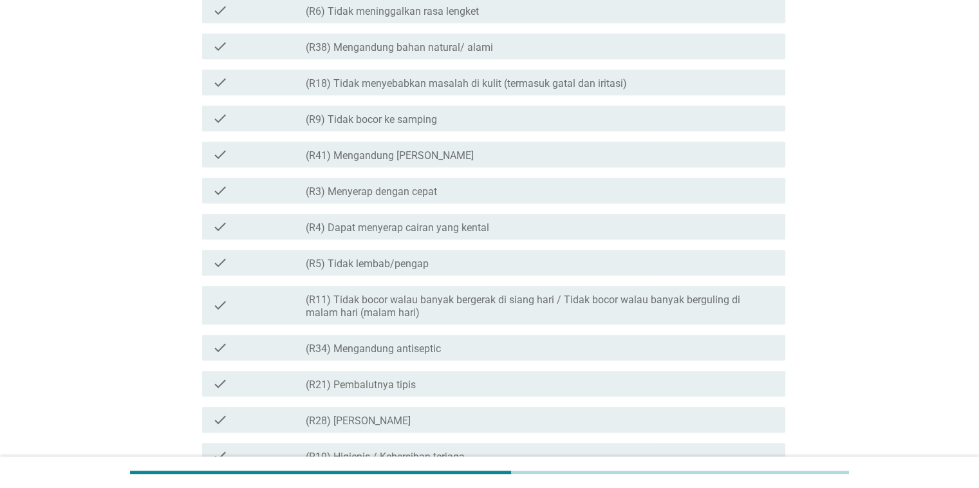
click at [467, 225] on label "(R4) Dapat menyerap cairan yang kental" at bounding box center [397, 227] width 183 height 13
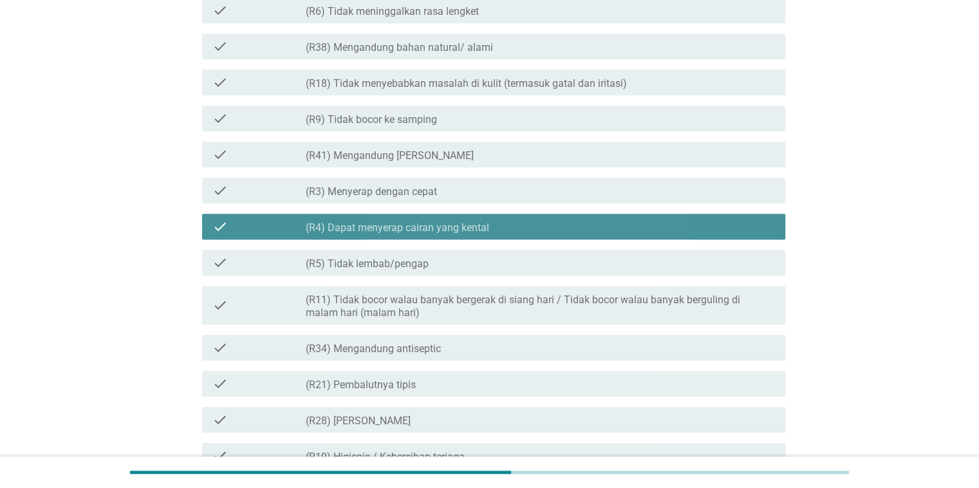
click at [467, 225] on label "(R4) Dapat menyerap cairan yang kental" at bounding box center [397, 227] width 183 height 13
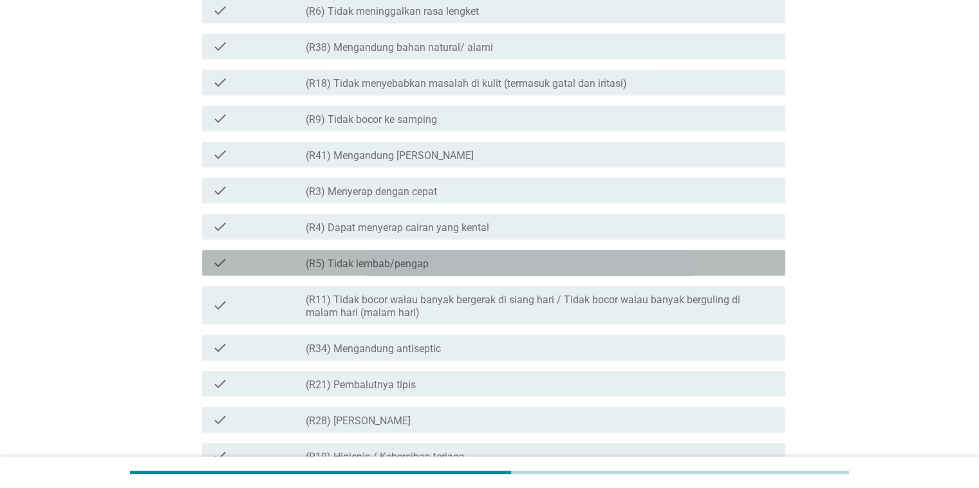
click at [467, 252] on div "check check_box_outline_blank (R5) Tidak lembab/pengap" at bounding box center [493, 263] width 583 height 26
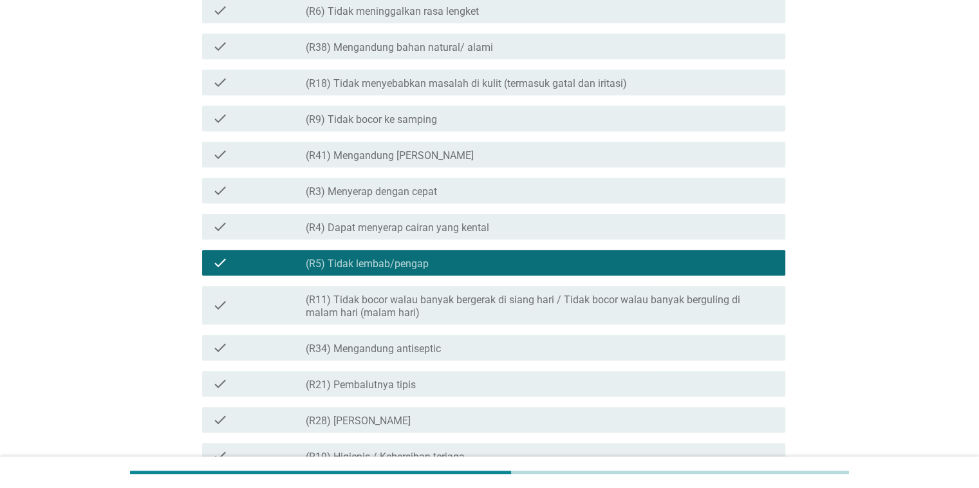
click at [474, 297] on label "(R11) Tidak bocor walau banyak bergerak di siang hari / Tidak bocor walau banya…" at bounding box center [540, 306] width 469 height 26
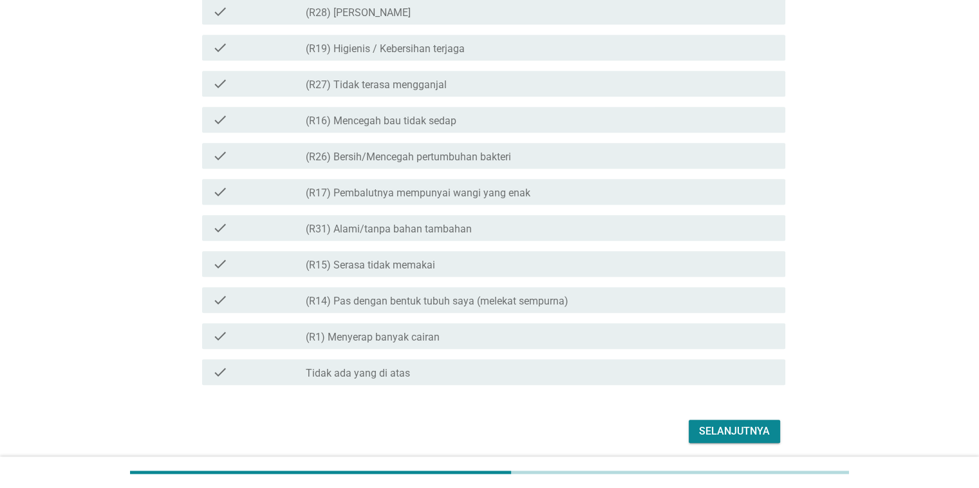
scroll to position [1291, 0]
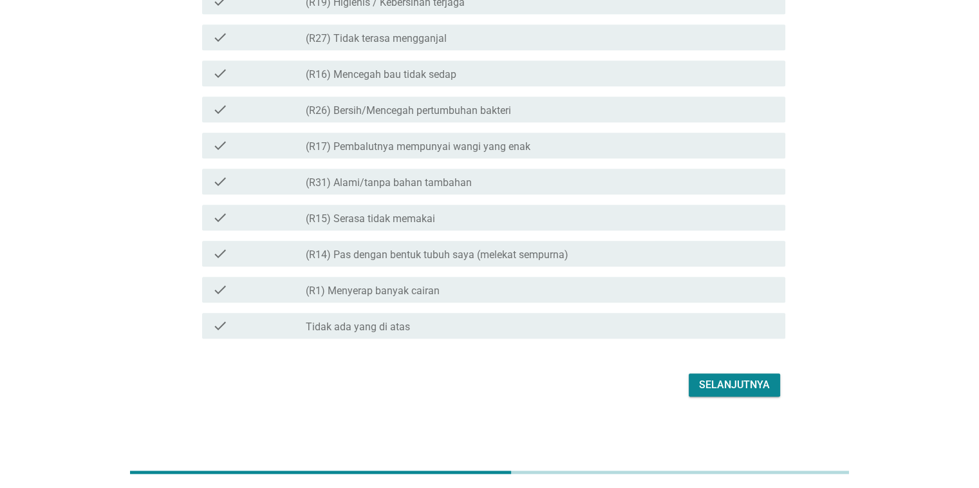
click at [730, 389] on div "Selanjutnya" at bounding box center [734, 384] width 71 height 15
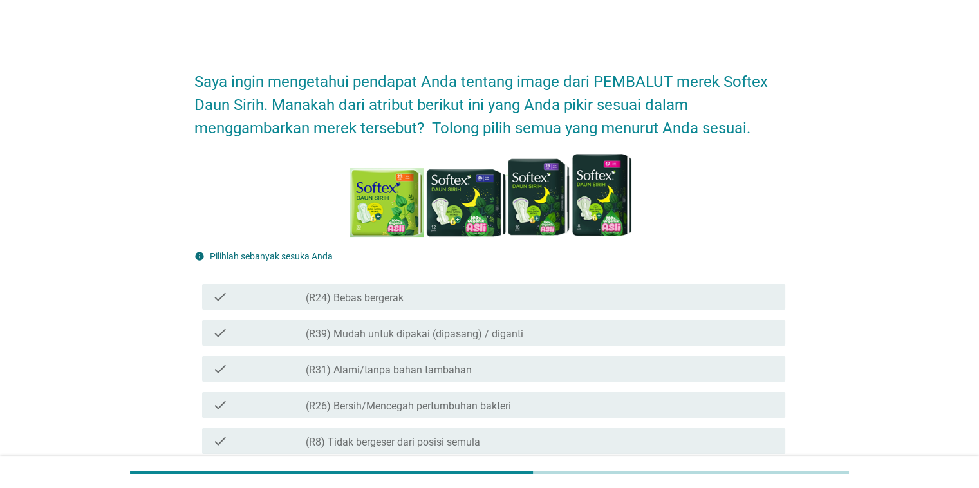
scroll to position [193, 0]
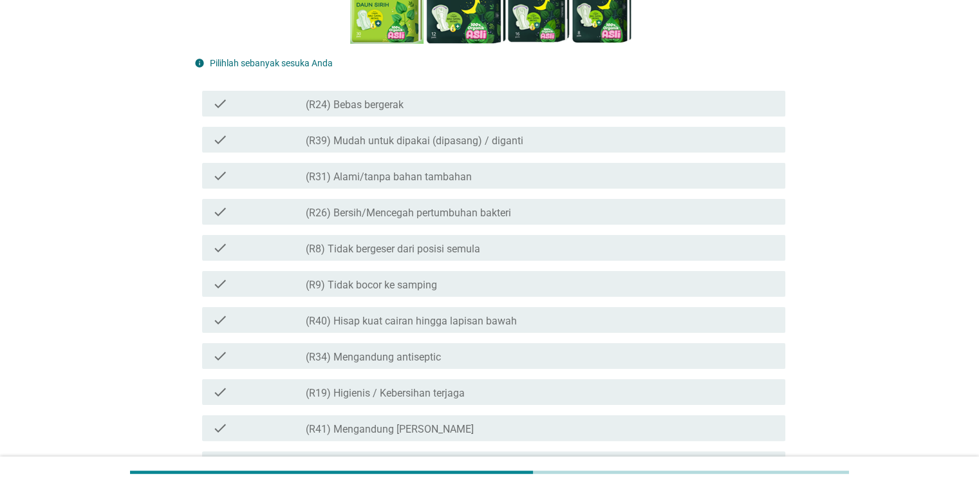
click at [466, 140] on label "(R39) Mudah untuk dipakai (dipasang) / diganti" at bounding box center [415, 141] width 218 height 13
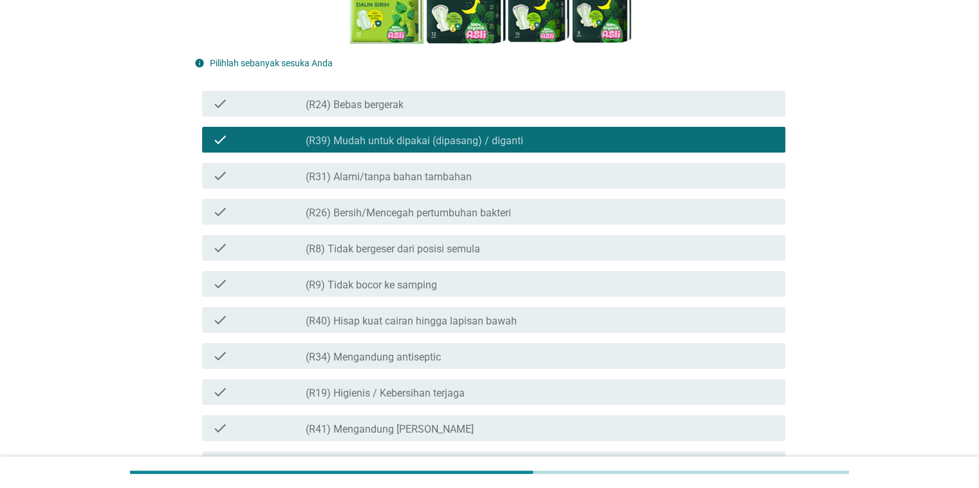
click at [510, 207] on label "(R26) Bersih/Mencegah pertumbuhan bakteri" at bounding box center [408, 213] width 205 height 13
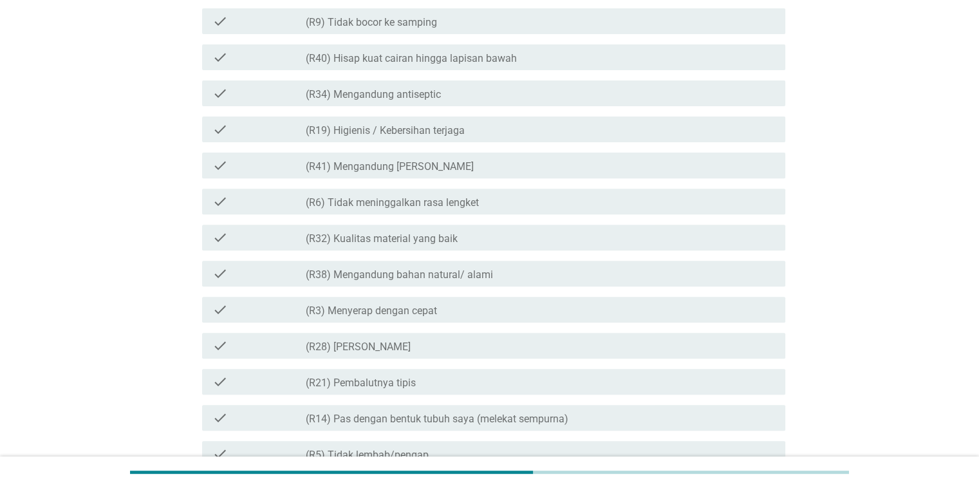
scroll to position [515, 0]
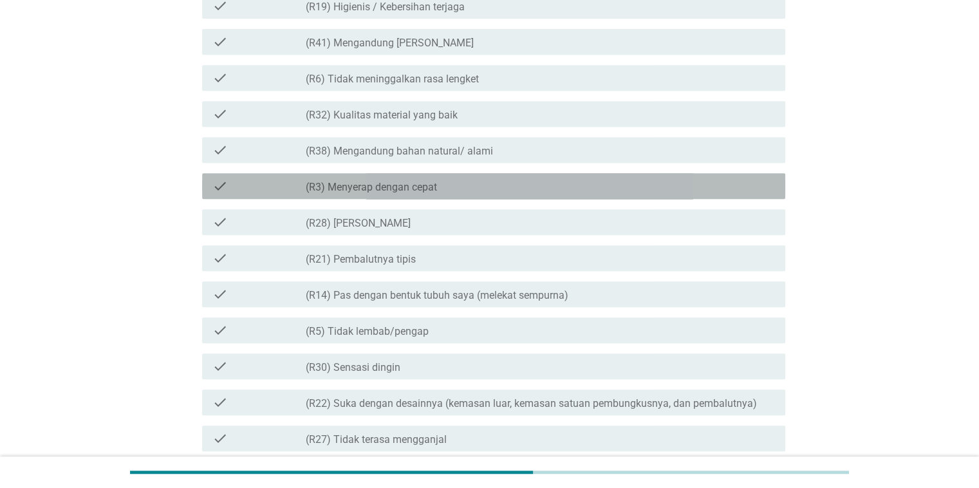
click at [447, 177] on div "check check_box_outline_blank (R3) Menyerap dengan cepat" at bounding box center [493, 186] width 583 height 26
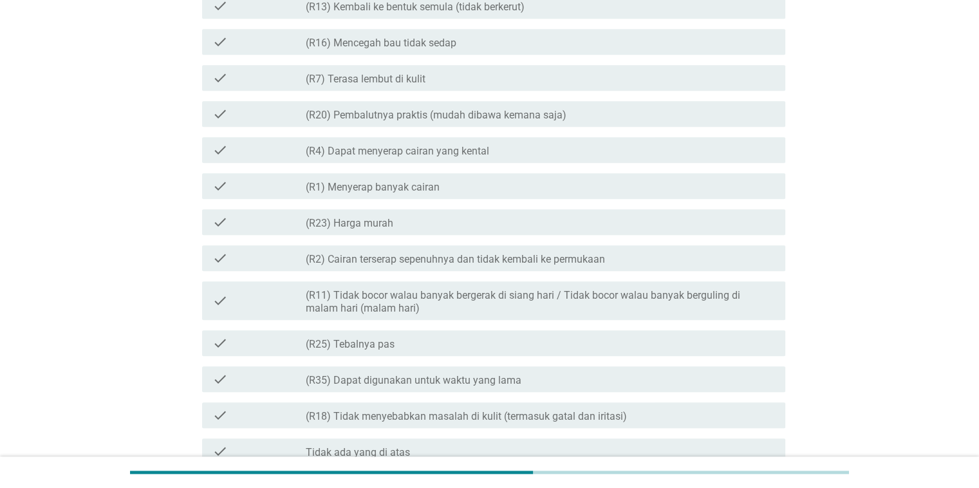
scroll to position [1158, 0]
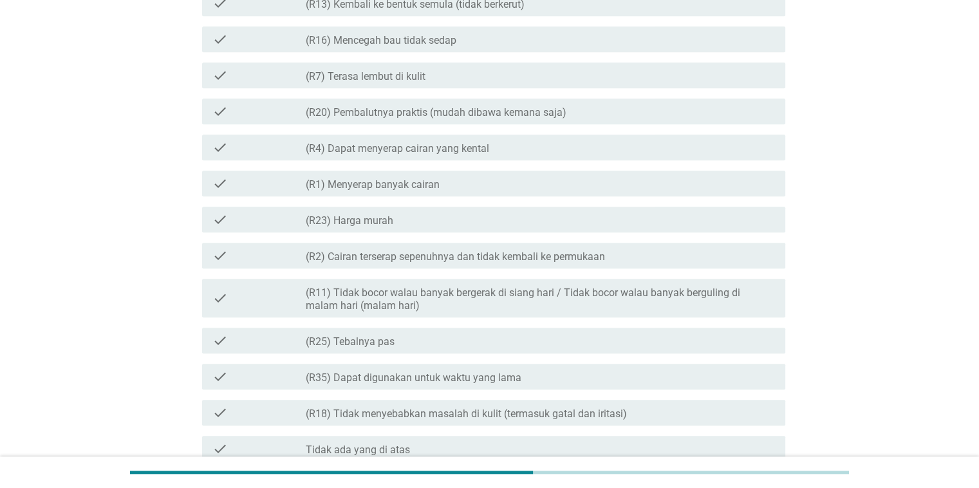
click at [466, 223] on div "check_box_outline_blank (R23) Harga murah" at bounding box center [540, 219] width 469 height 15
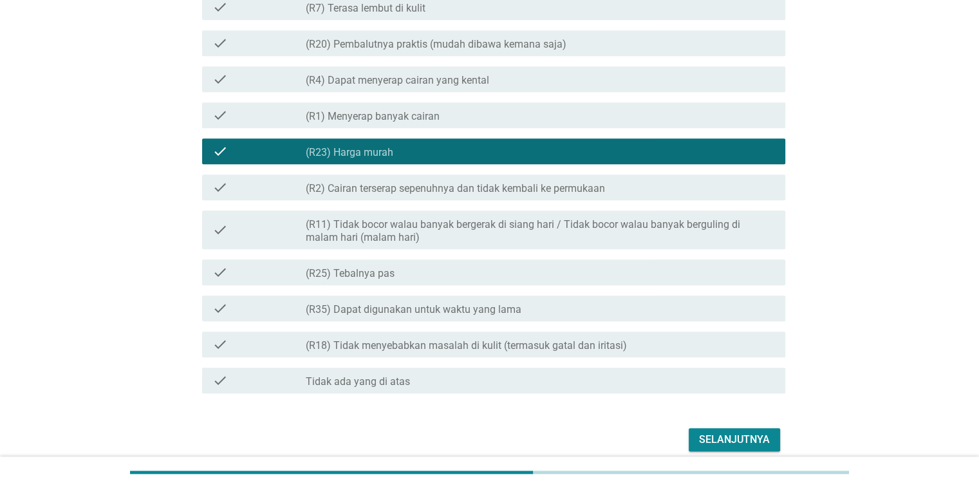
scroll to position [1282, 0]
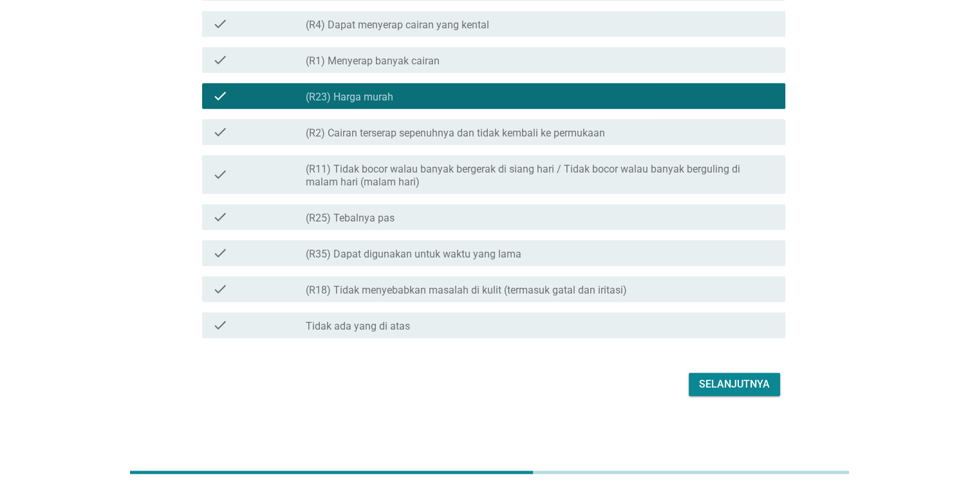
click at [519, 258] on label "(R35) Dapat digunakan untuk waktu yang lama" at bounding box center [414, 254] width 216 height 13
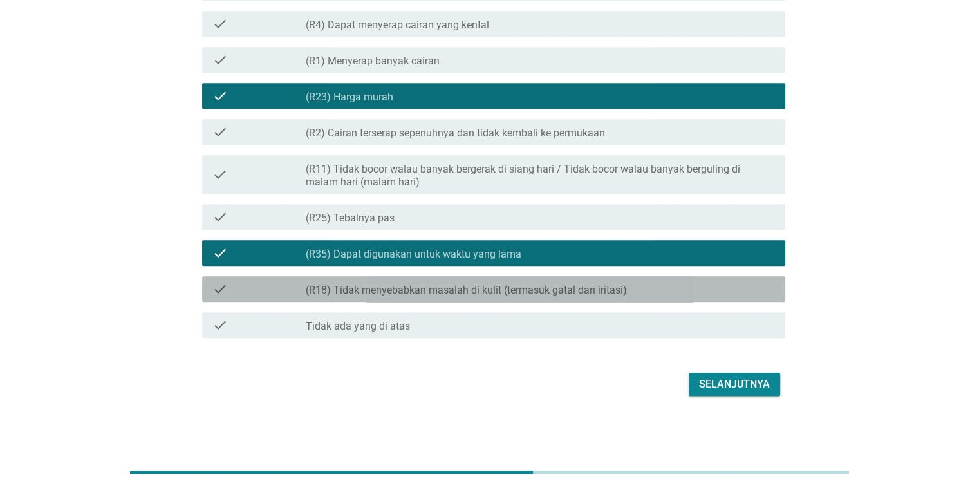
click at [636, 293] on div "check_box_outline_blank (R18) Tidak menyebabkan masalah di kulit (termasuk gata…" at bounding box center [540, 288] width 469 height 15
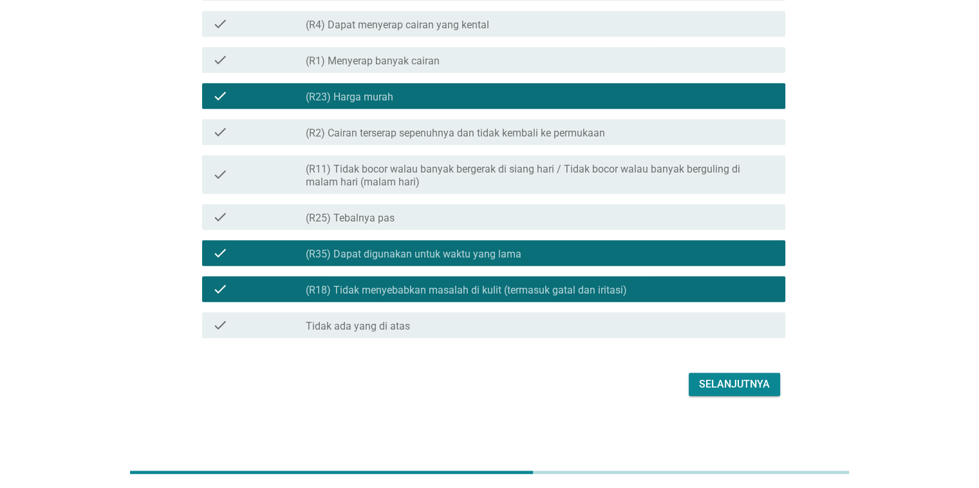
click at [744, 382] on div "Selanjutnya" at bounding box center [734, 383] width 71 height 15
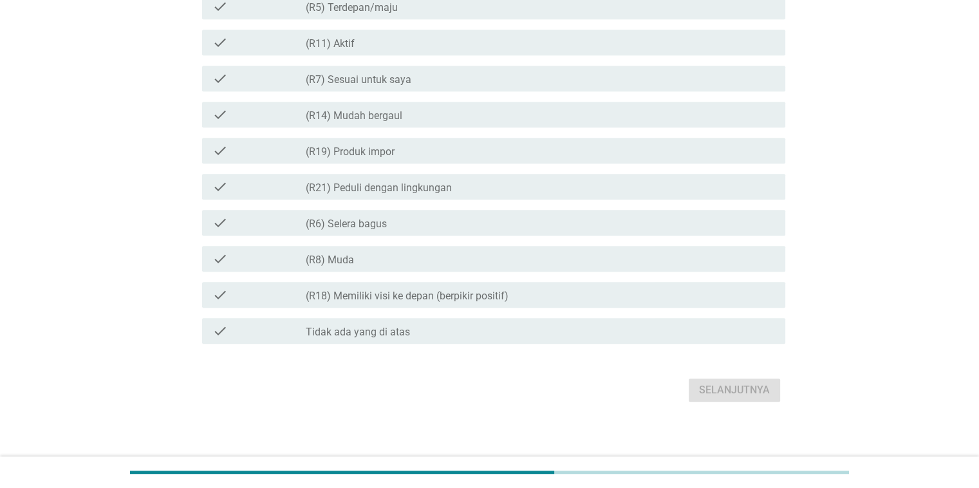
scroll to position [680, 0]
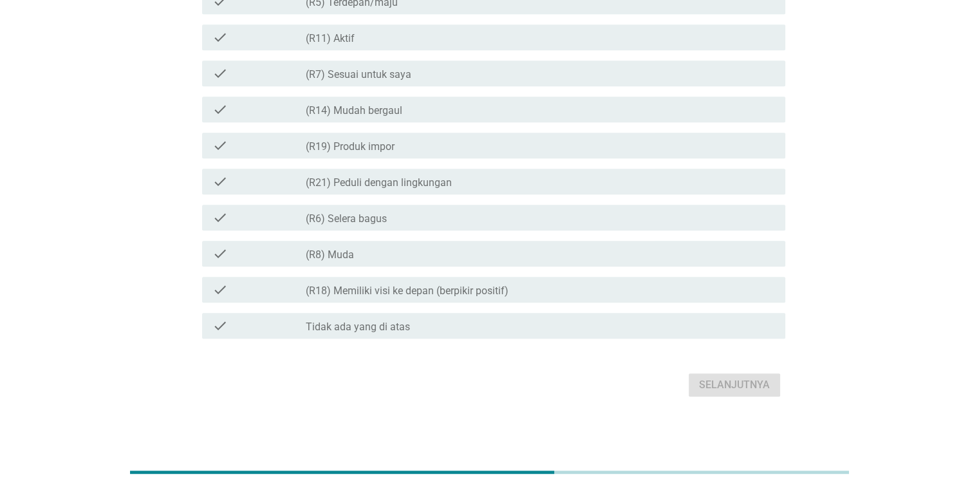
click at [645, 331] on div "check_box Tidak ada yang di atas" at bounding box center [540, 325] width 469 height 15
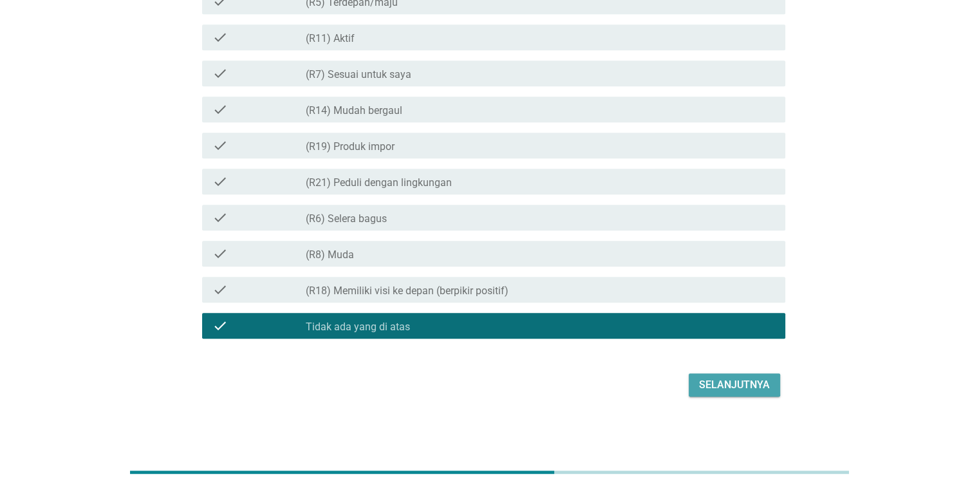
click at [716, 379] on div "Selanjutnya" at bounding box center [734, 384] width 71 height 15
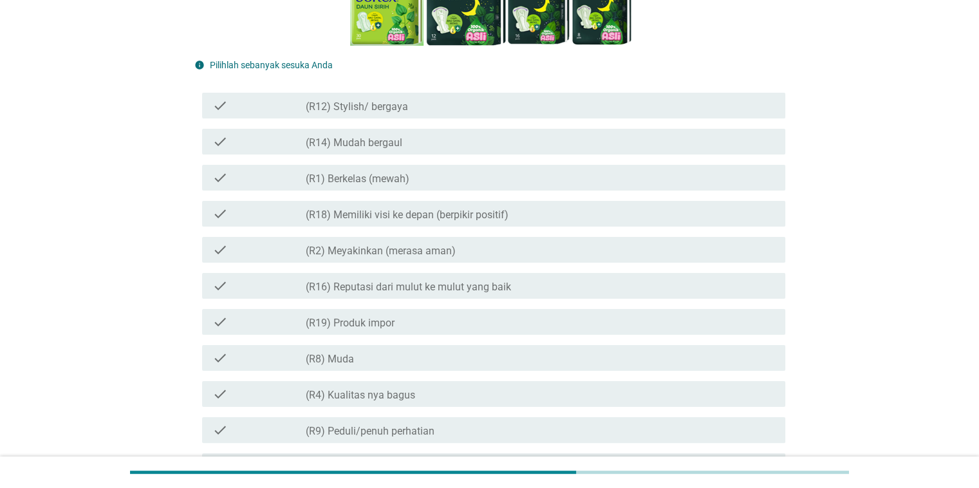
scroll to position [193, 0]
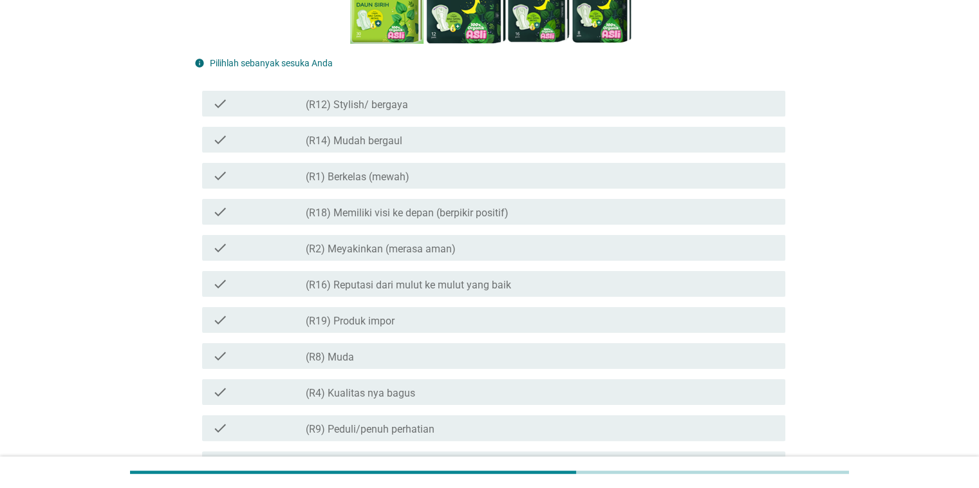
click at [497, 251] on div "check_box_outline_blank (R2) Meyakinkan (merasa aman)" at bounding box center [540, 247] width 469 height 15
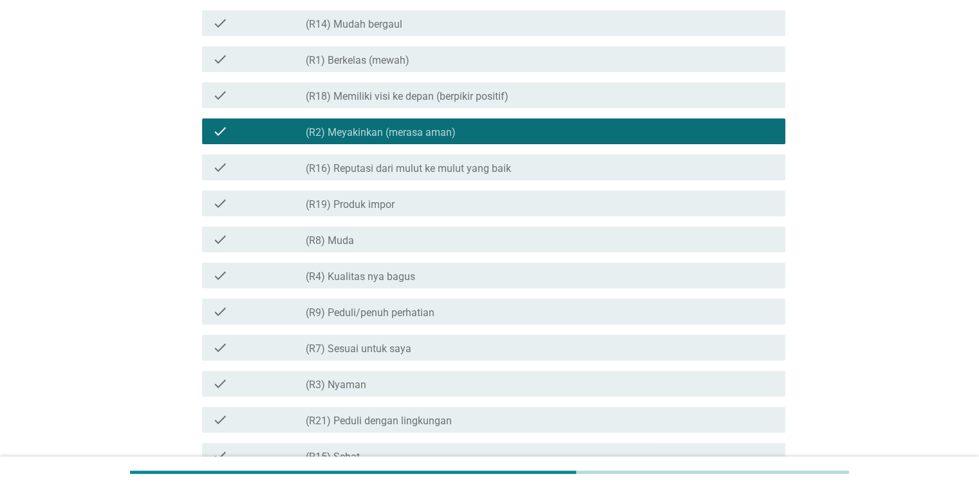
scroll to position [322, 0]
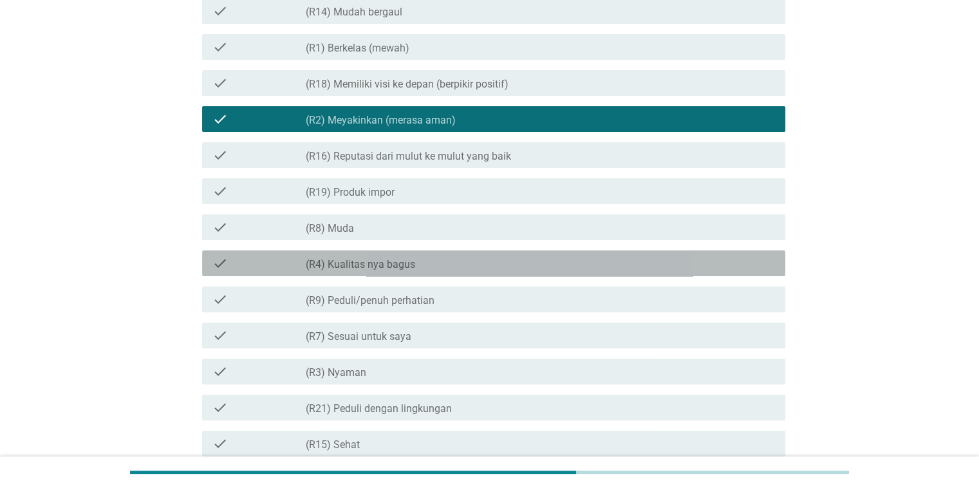
click at [500, 269] on div "check_box_outline_blank (R4) Kualitas nya bagus" at bounding box center [540, 262] width 469 height 15
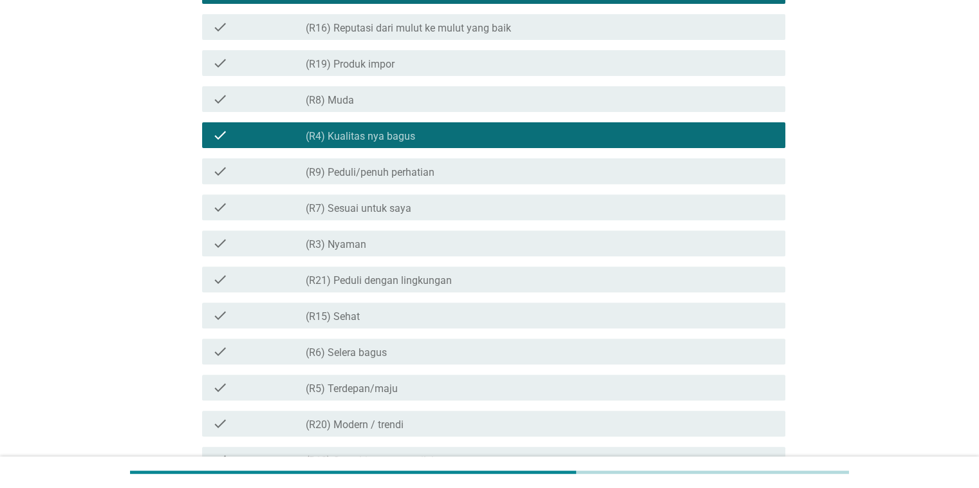
scroll to position [451, 0]
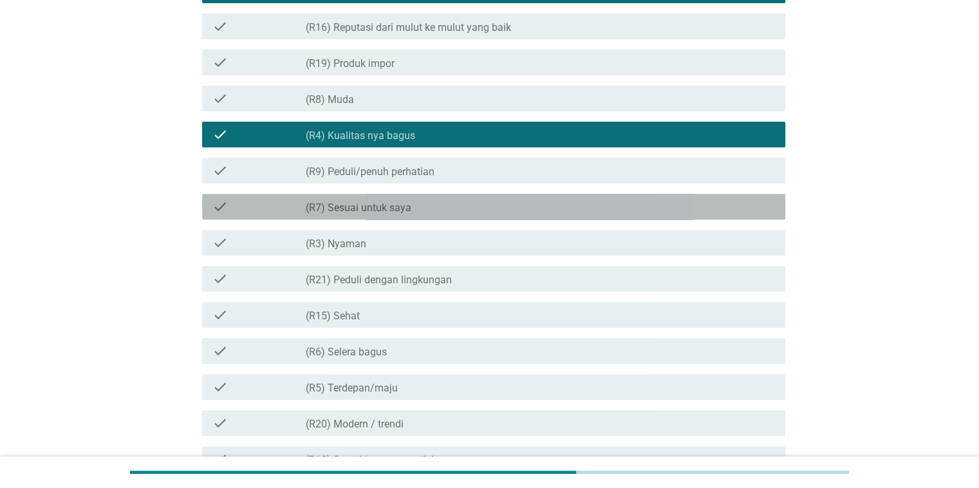
click at [512, 215] on div "check check_box_outline_blank (R7) Sesuai untuk saya" at bounding box center [493, 207] width 583 height 26
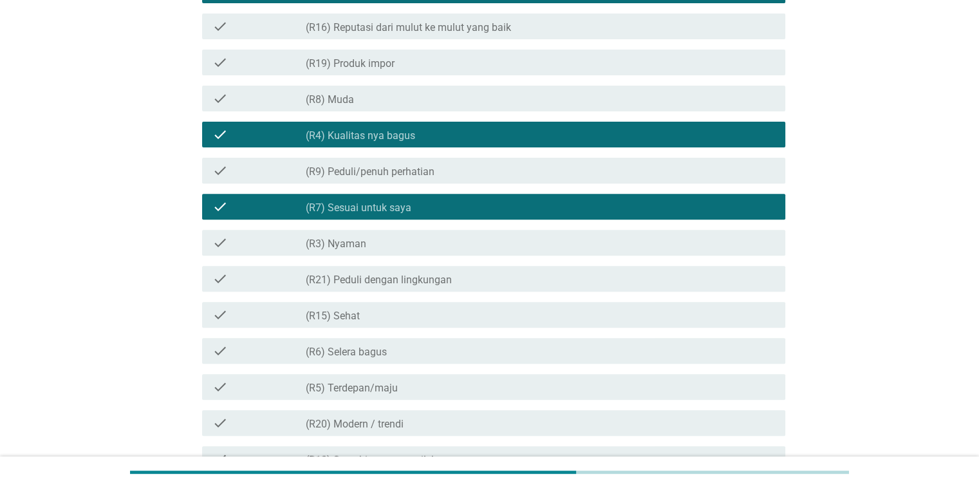
click at [512, 239] on div "check_box_outline_blank (R3) [PERSON_NAME]" at bounding box center [540, 242] width 469 height 15
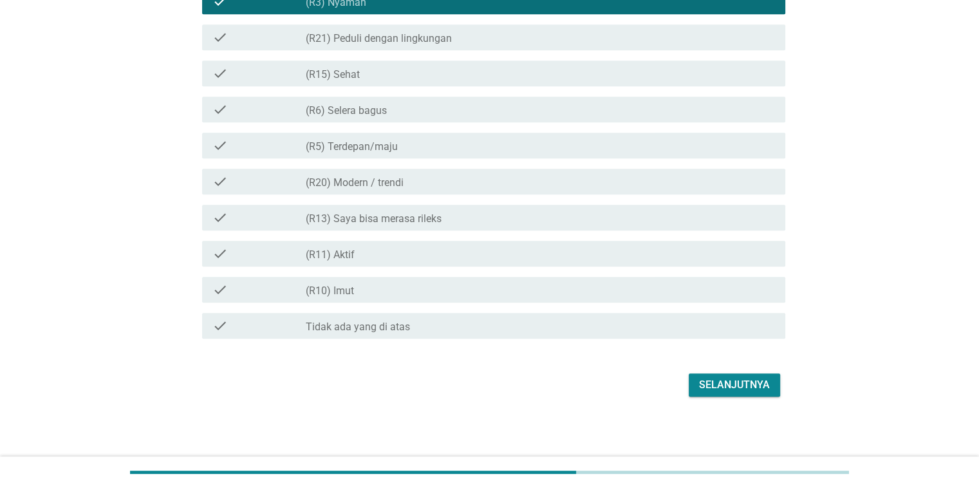
scroll to position [692, 0]
click at [700, 383] on div "Selanjutnya" at bounding box center [734, 383] width 71 height 15
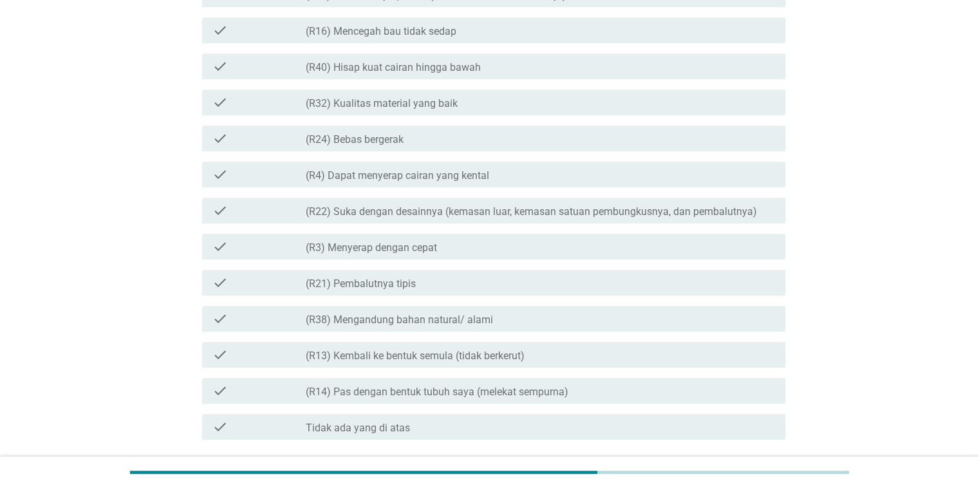
scroll to position [1176, 0]
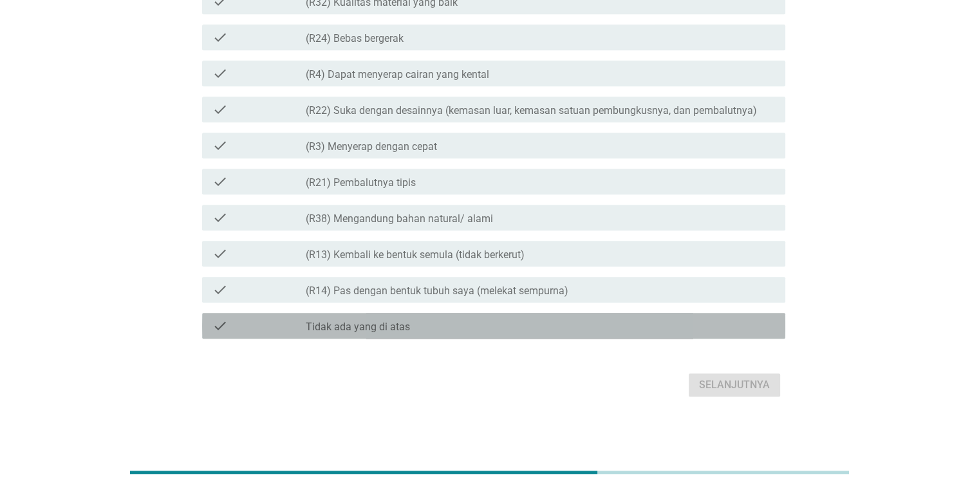
drag, startPoint x: 604, startPoint y: 316, endPoint x: 678, endPoint y: 349, distance: 81.0
click at [605, 317] on div "check check_box Tidak ada yang di atas" at bounding box center [493, 326] width 583 height 26
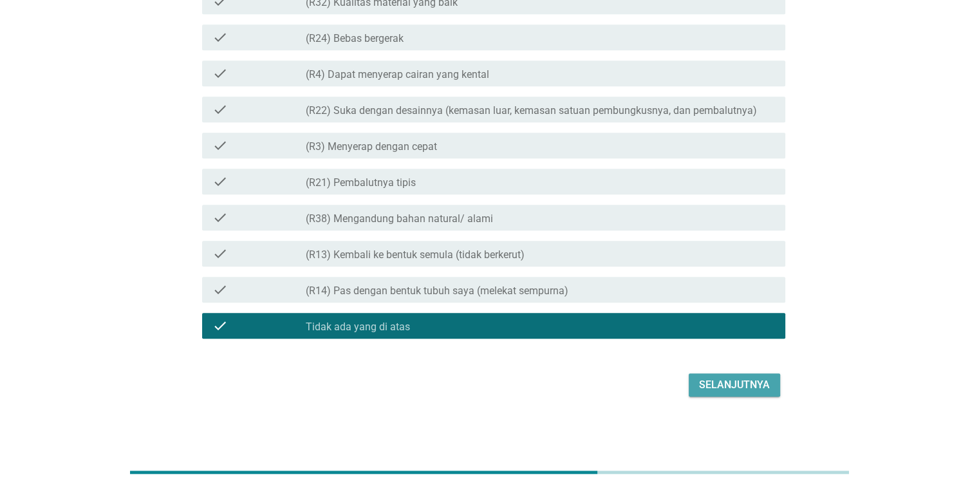
click at [753, 380] on div "Selanjutnya" at bounding box center [734, 384] width 71 height 15
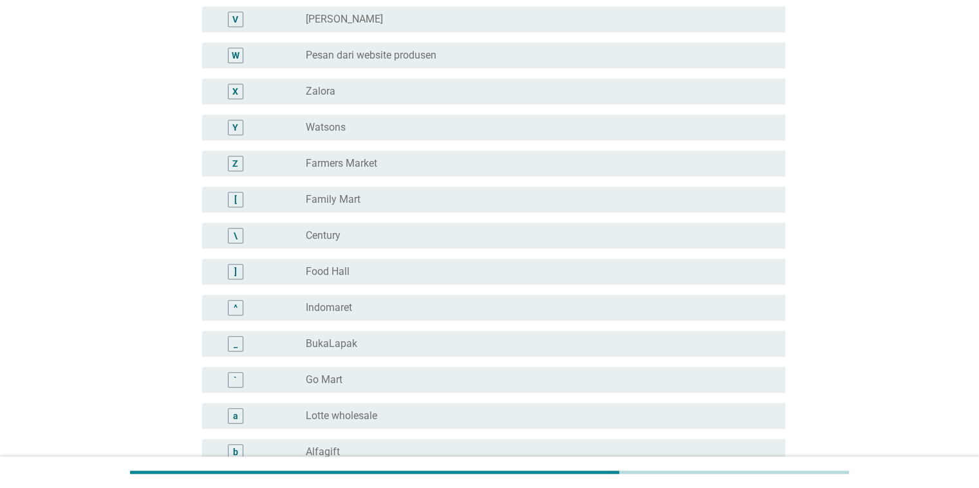
scroll to position [901, 0]
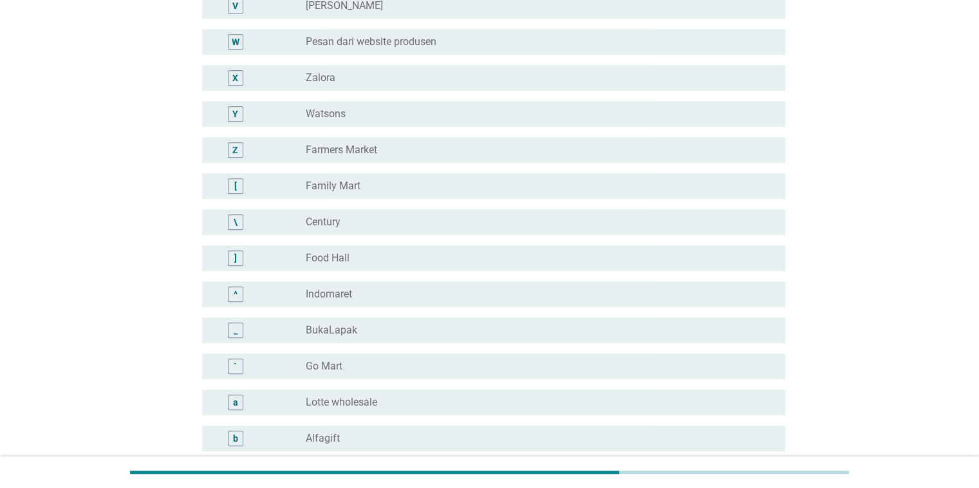
click at [376, 299] on div "radio_button_unchecked Indomaret" at bounding box center [535, 294] width 458 height 13
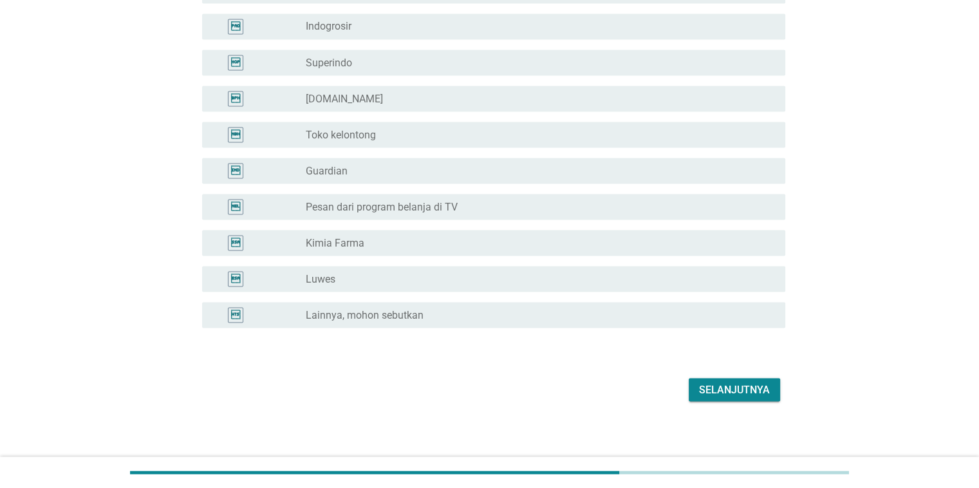
scroll to position [2399, 0]
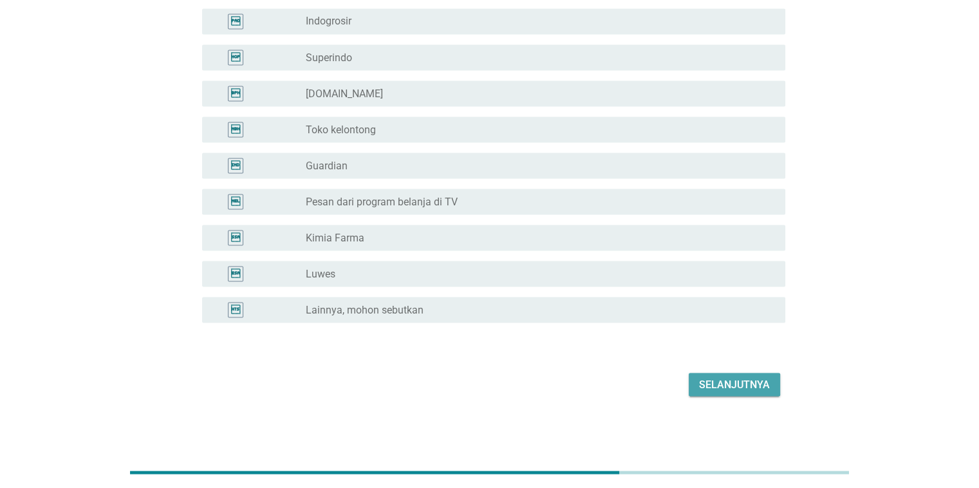
click at [743, 385] on div "Selanjutnya" at bounding box center [734, 383] width 71 height 15
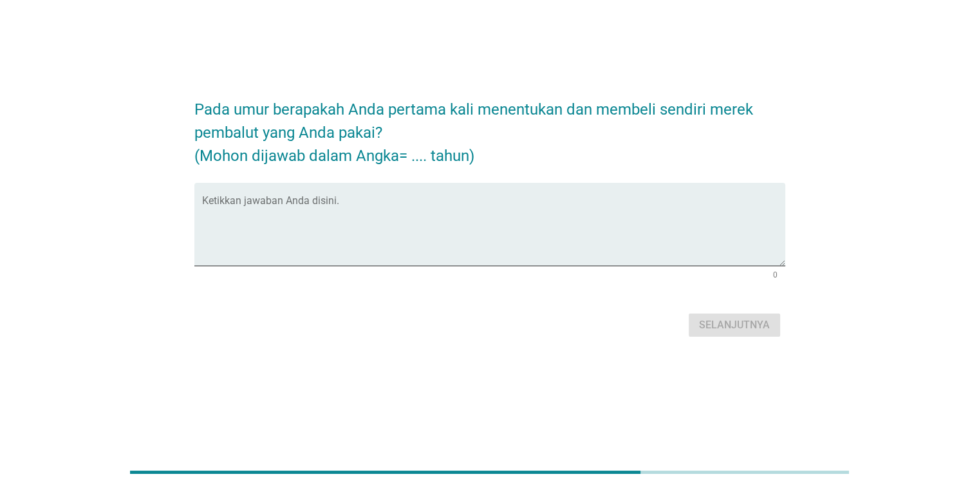
scroll to position [0, 0]
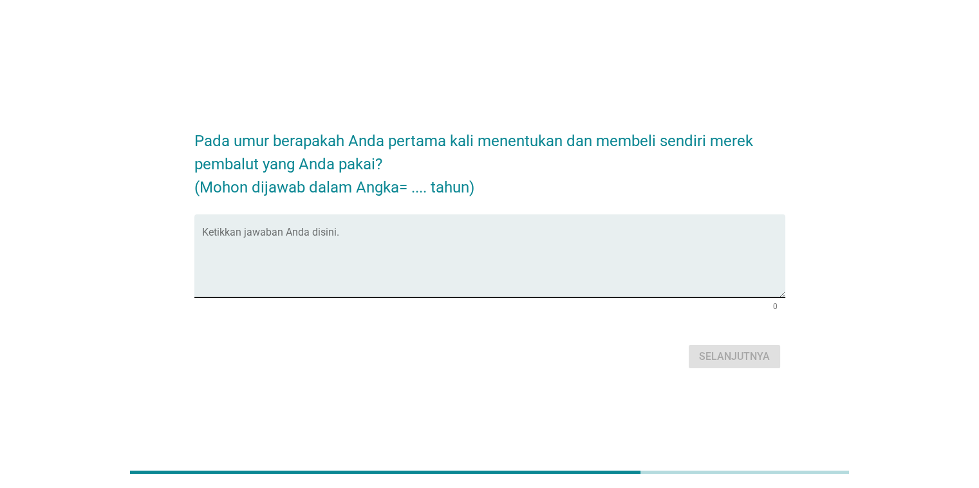
click at [578, 228] on div "Ketikkan jawaban Anda disini." at bounding box center [493, 255] width 583 height 83
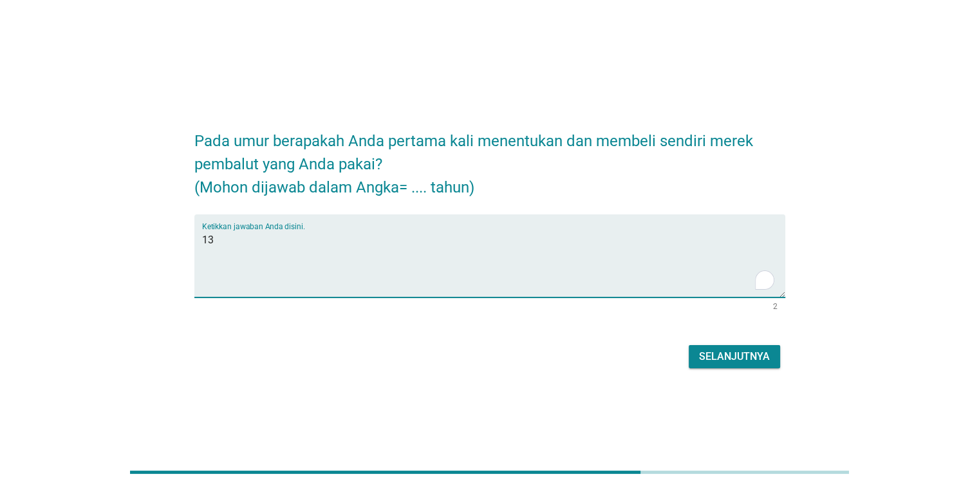
type textarea "13"
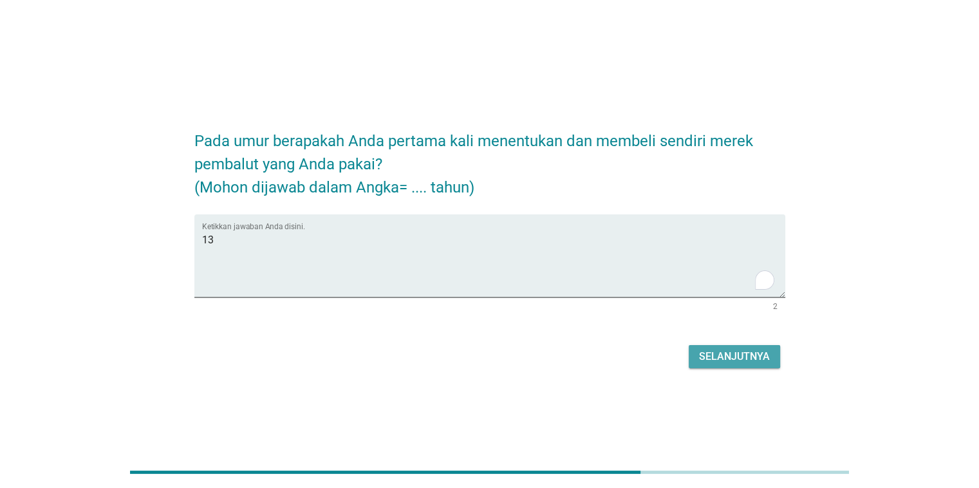
click at [725, 351] on div "Selanjutnya" at bounding box center [734, 356] width 71 height 15
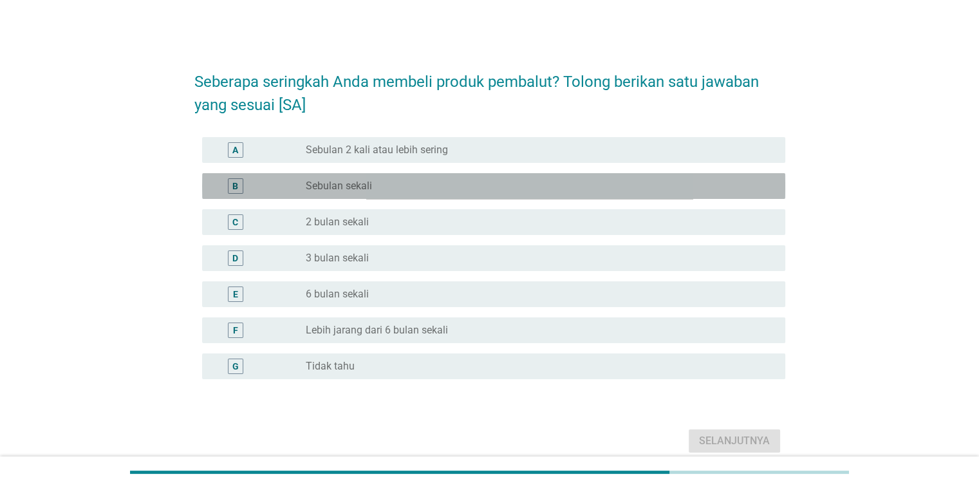
click at [485, 180] on div "radio_button_unchecked Sebulan sekali" at bounding box center [535, 186] width 458 height 13
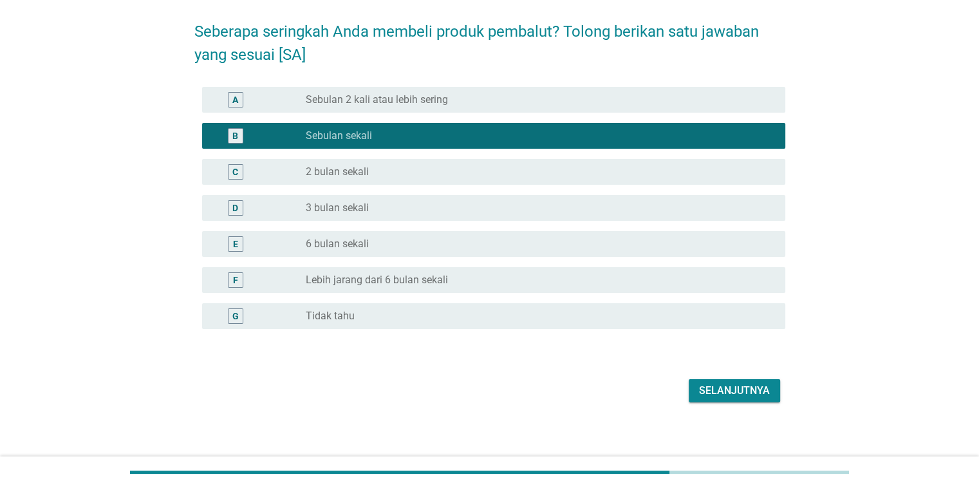
scroll to position [57, 0]
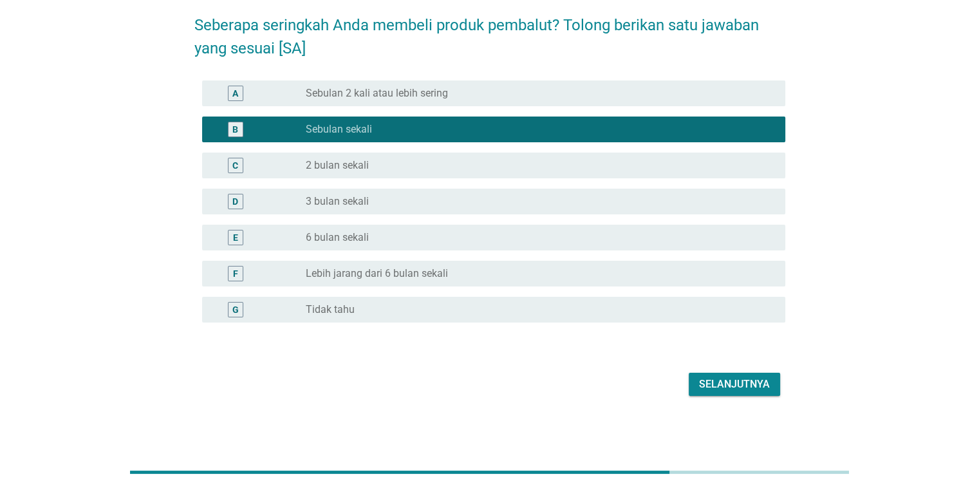
click at [723, 374] on button "Selanjutnya" at bounding box center [734, 384] width 91 height 23
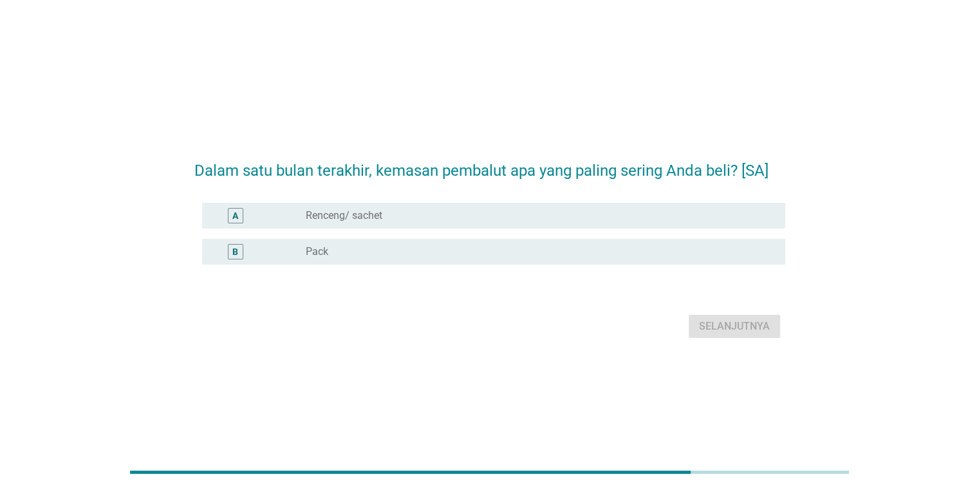
click at [626, 254] on div "radio_button_unchecked Pack" at bounding box center [535, 251] width 458 height 13
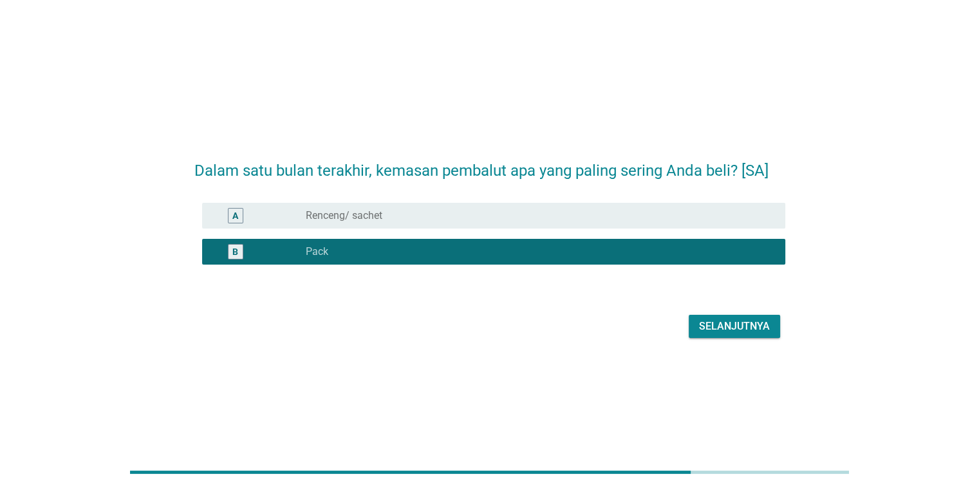
click at [734, 341] on div "Selanjutnya" at bounding box center [489, 326] width 591 height 31
click at [739, 331] on div "Selanjutnya" at bounding box center [734, 326] width 71 height 15
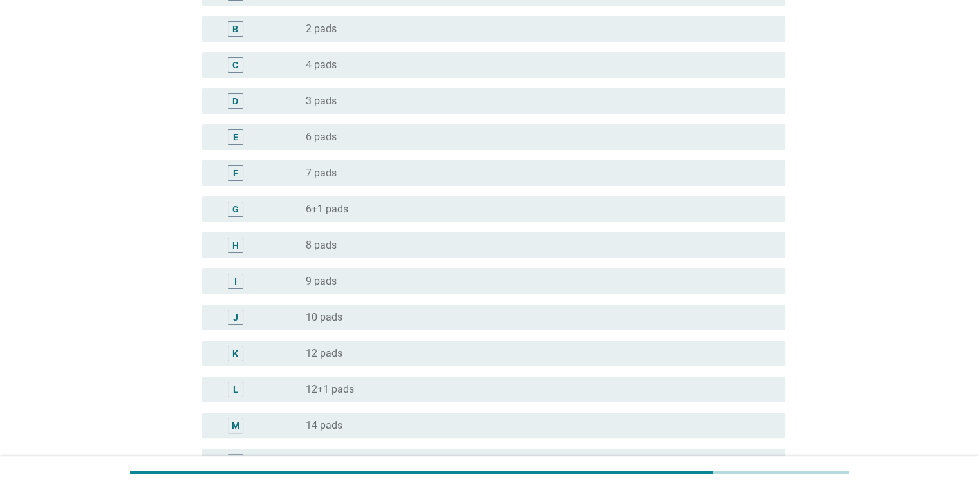
scroll to position [193, 0]
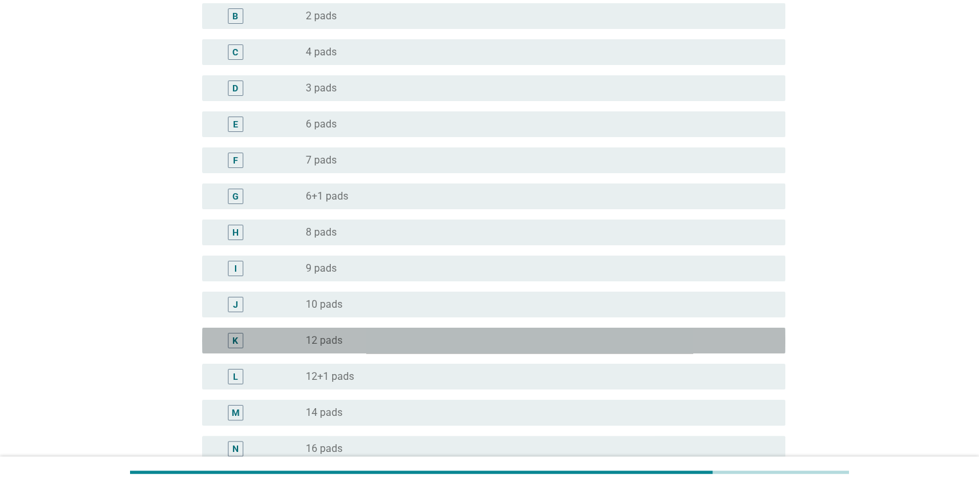
click at [463, 344] on div "radio_button_unchecked 12 pads" at bounding box center [535, 340] width 458 height 13
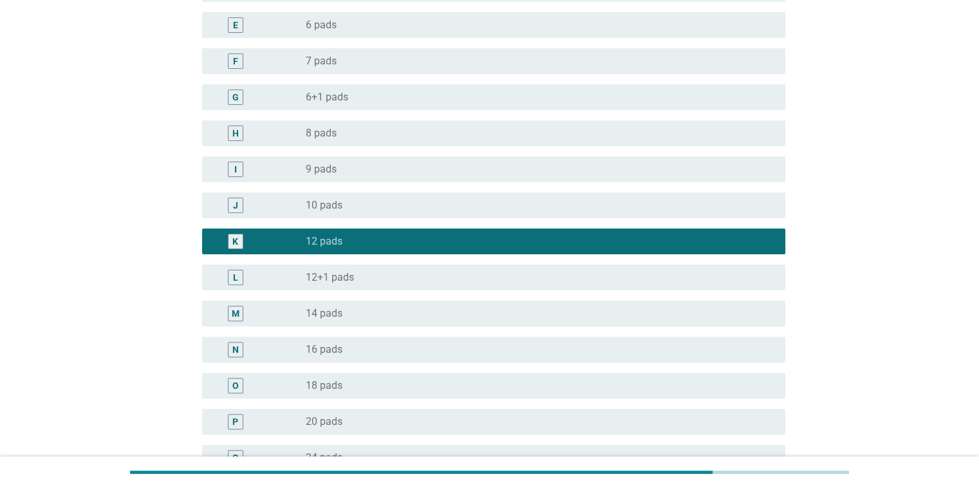
scroll to position [729, 0]
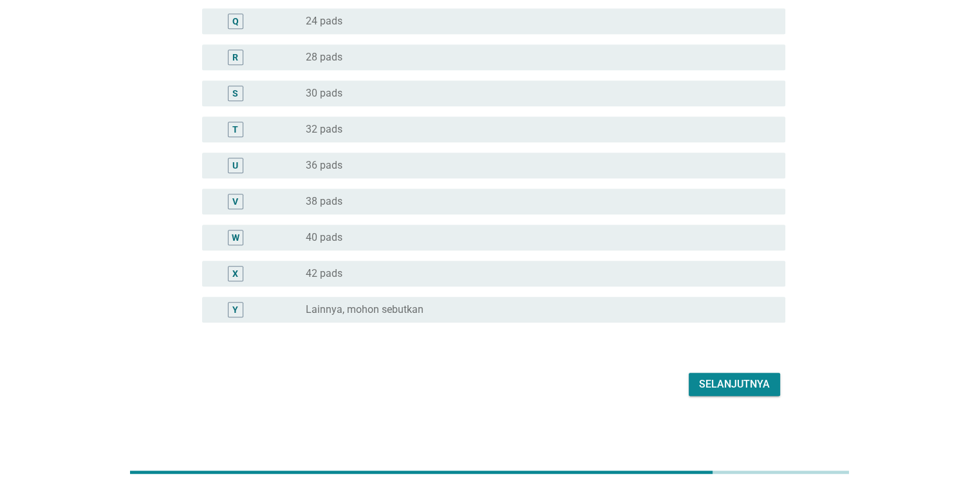
click at [738, 375] on button "Selanjutnya" at bounding box center [734, 384] width 91 height 23
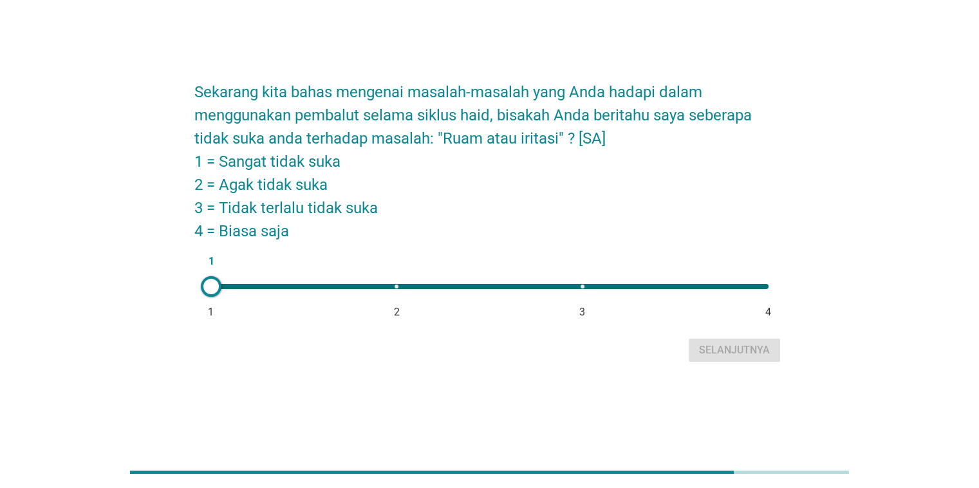
scroll to position [31, 0]
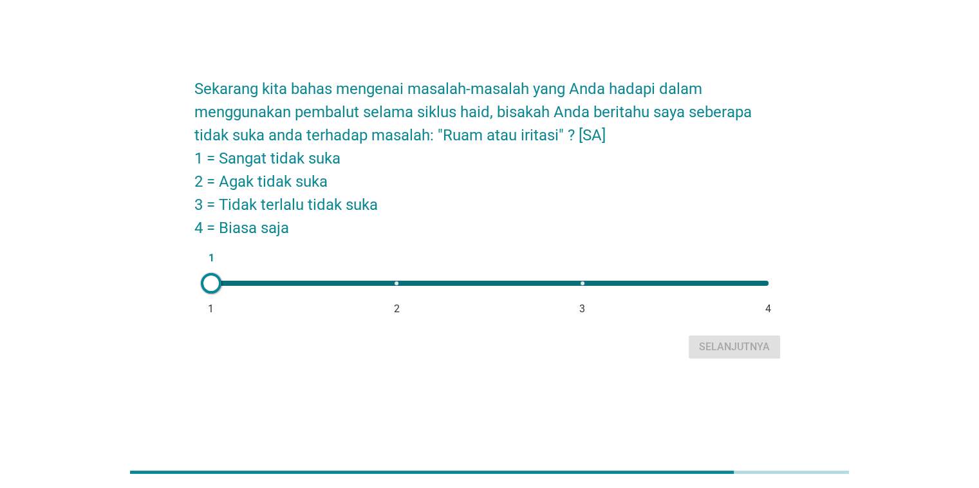
click at [211, 285] on div at bounding box center [211, 283] width 21 height 21
click at [750, 355] on button "Selanjutnya" at bounding box center [734, 346] width 91 height 23
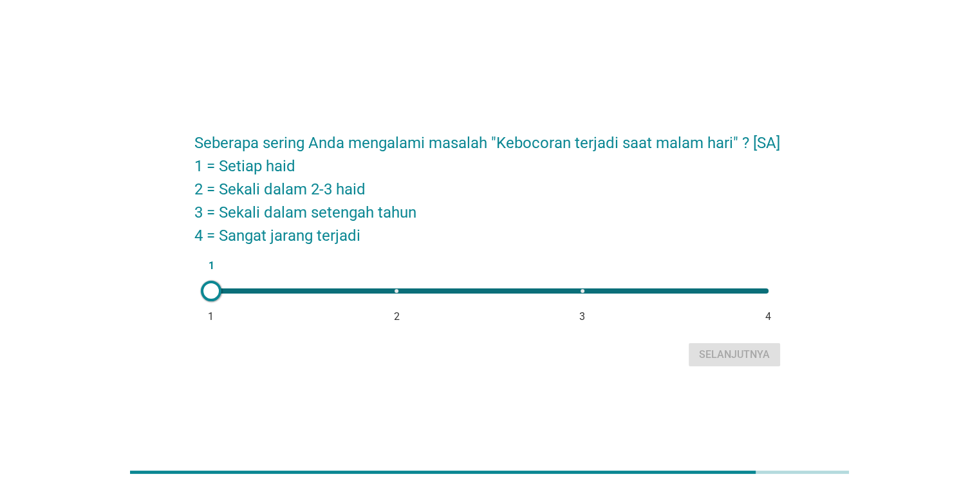
click at [398, 305] on div "1 1 2 3 4" at bounding box center [489, 295] width 591 height 35
click at [396, 293] on div "1 1 2 3 4" at bounding box center [489, 290] width 557 height 5
type input "2"
click at [723, 355] on div "Selanjutnya" at bounding box center [734, 354] width 71 height 15
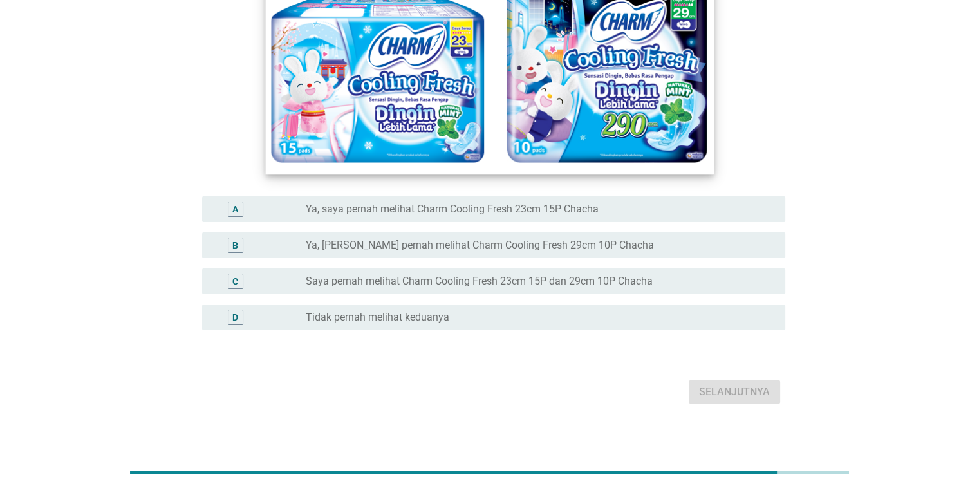
scroll to position [163, 0]
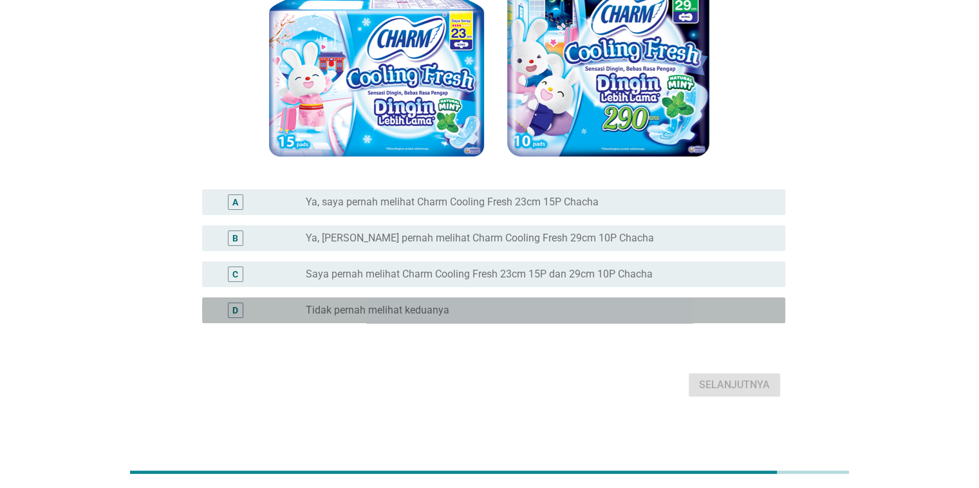
click at [528, 299] on div "D radio_button_unchecked Tidak pernah melihat keduanya" at bounding box center [493, 310] width 583 height 26
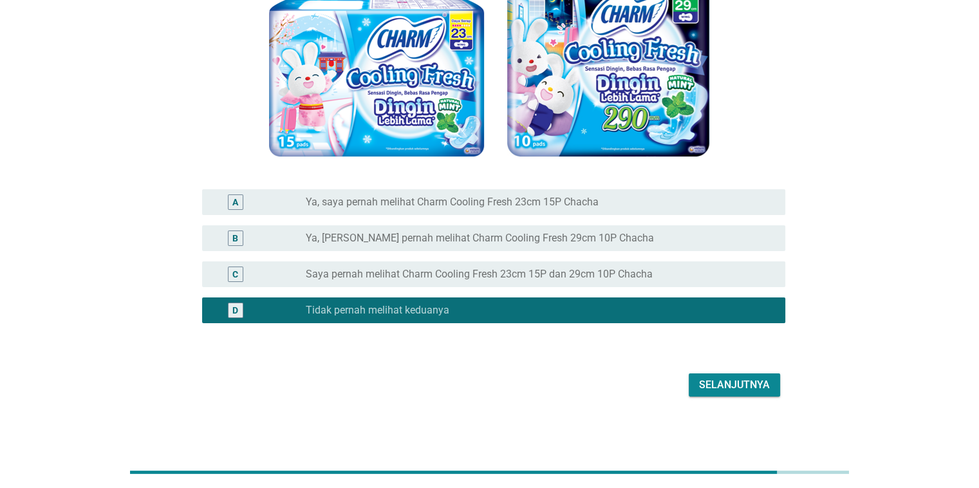
click at [734, 380] on div "Selanjutnya" at bounding box center [734, 384] width 71 height 15
